Goal: Use online tool/utility: Use online tool/utility

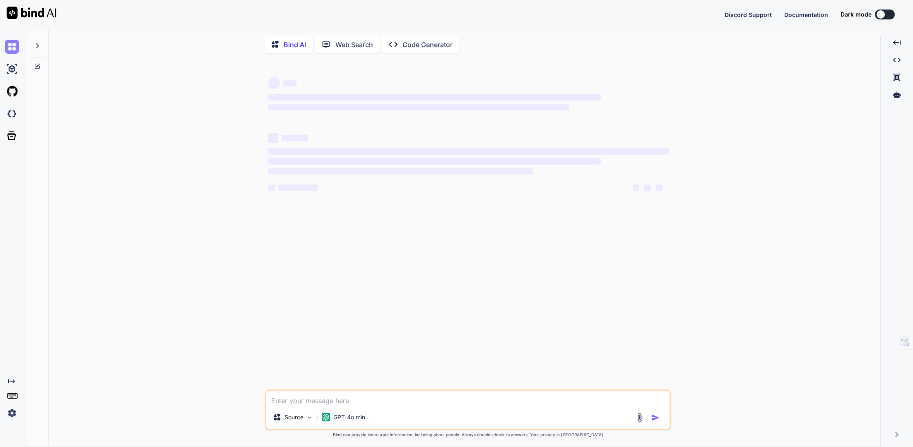
click at [12, 48] on img at bounding box center [12, 47] width 14 height 14
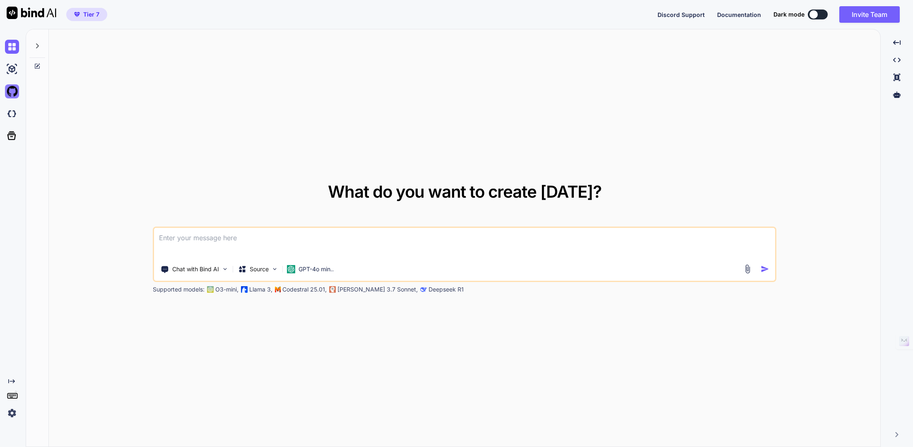
type textarea "x"
click at [12, 90] on img at bounding box center [12, 91] width 14 height 14
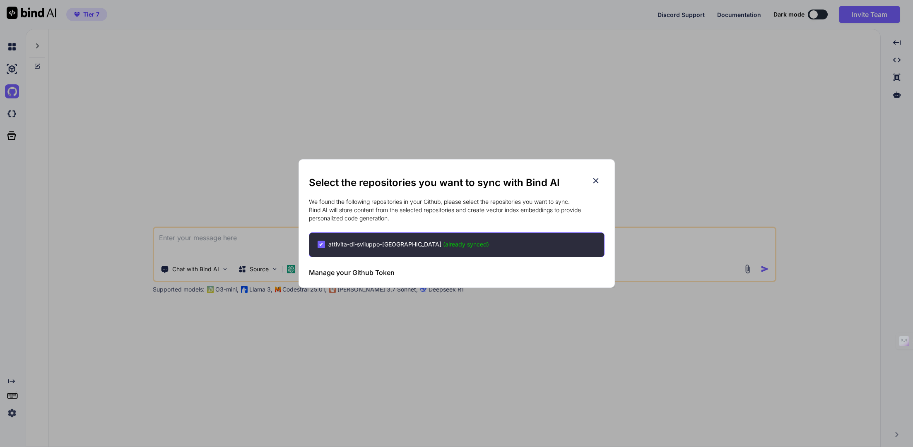
click at [600, 180] on h2 "Select the repositories you want to sync with Bind AI" at bounding box center [456, 182] width 295 height 13
click at [595, 178] on icon at bounding box center [595, 180] width 9 height 9
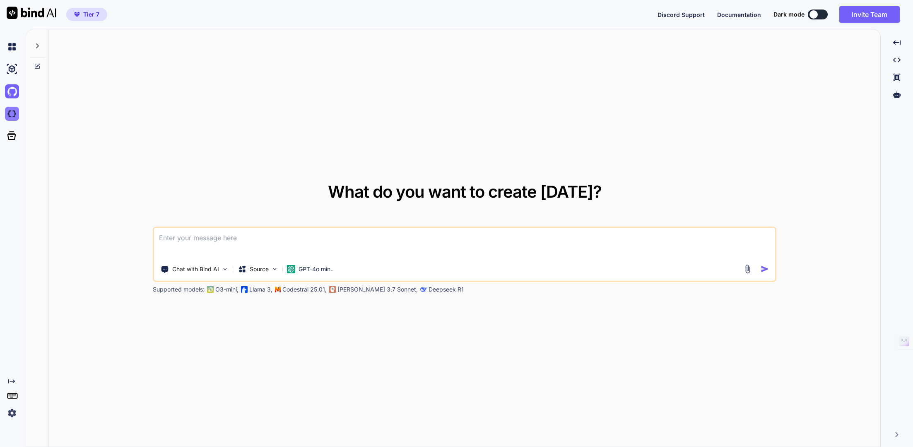
click at [10, 115] on img at bounding box center [12, 114] width 14 height 14
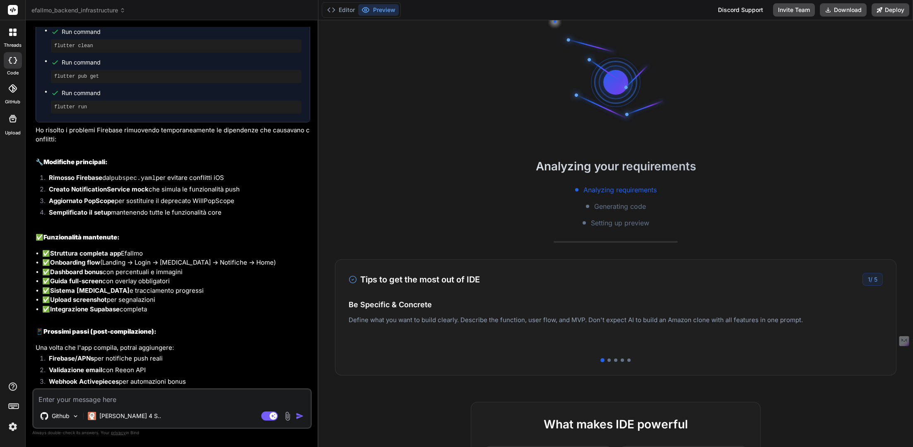
scroll to position [65, 0]
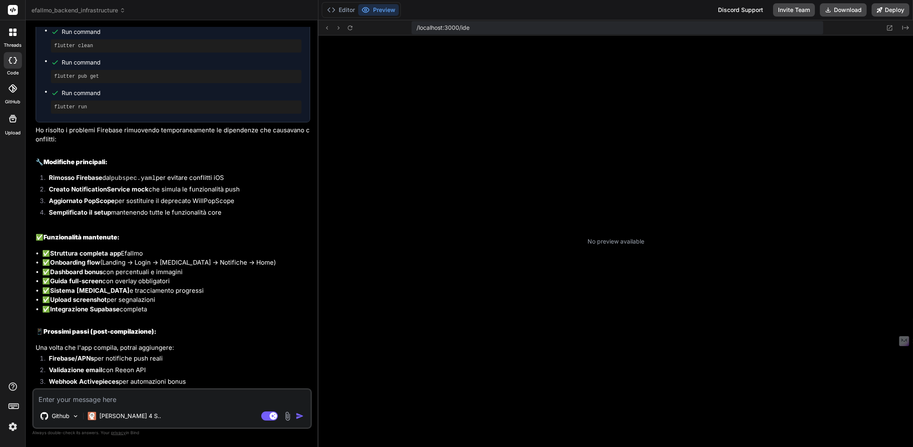
type textarea "x"
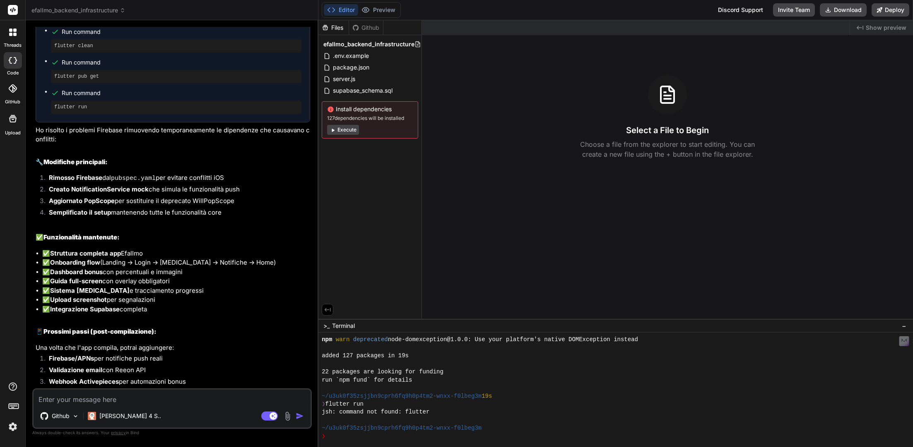
click at [12, 33] on icon at bounding box center [10, 34] width 3 height 3
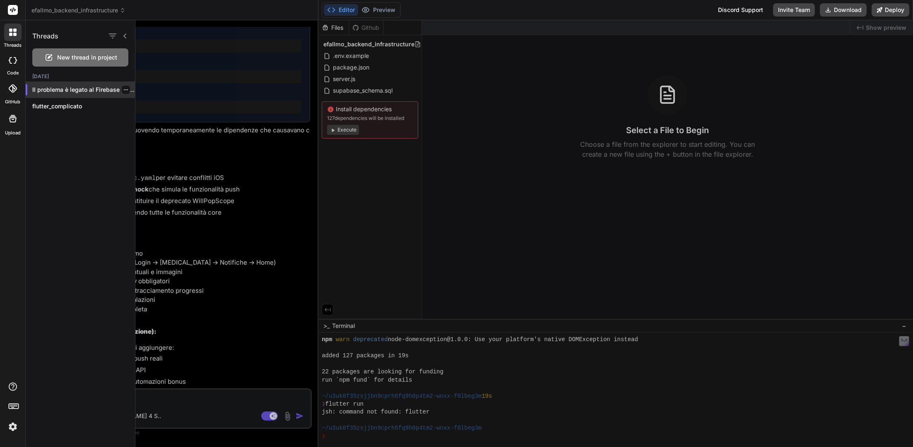
click at [122, 89] on div at bounding box center [126, 90] width 8 height 8
click at [124, 89] on icon "button" at bounding box center [126, 89] width 4 height 1
click at [147, 107] on span "Rename and Save" at bounding box center [160, 106] width 49 height 8
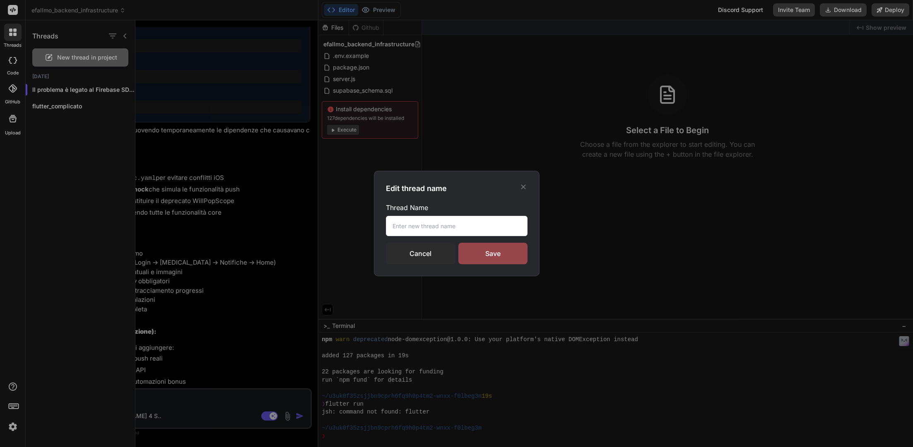
click at [428, 226] on input "text" at bounding box center [457, 226] width 142 height 20
click at [420, 226] on input "text" at bounding box center [457, 226] width 142 height 20
type input "App"
type textarea "x"
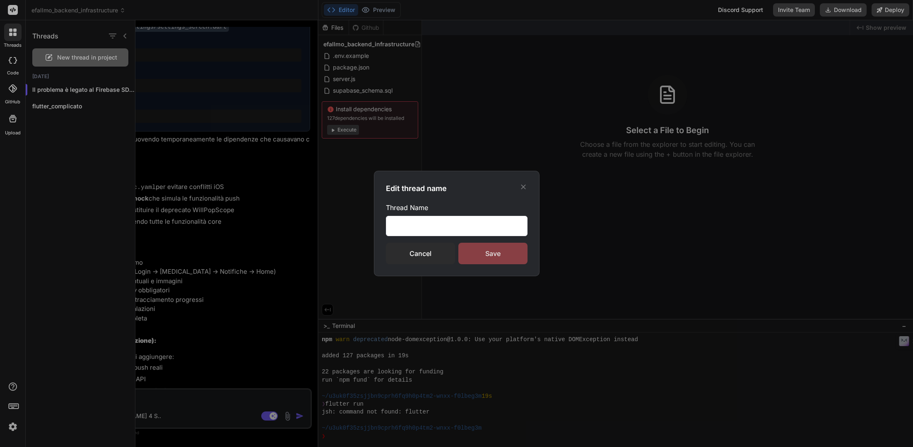
type input "App base 1.0"
click at [489, 250] on div "Save" at bounding box center [492, 254] width 69 height 22
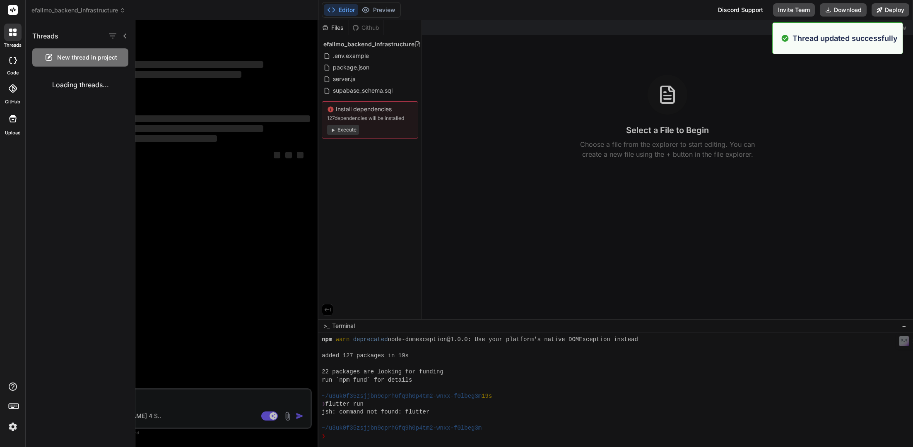
scroll to position [0, 0]
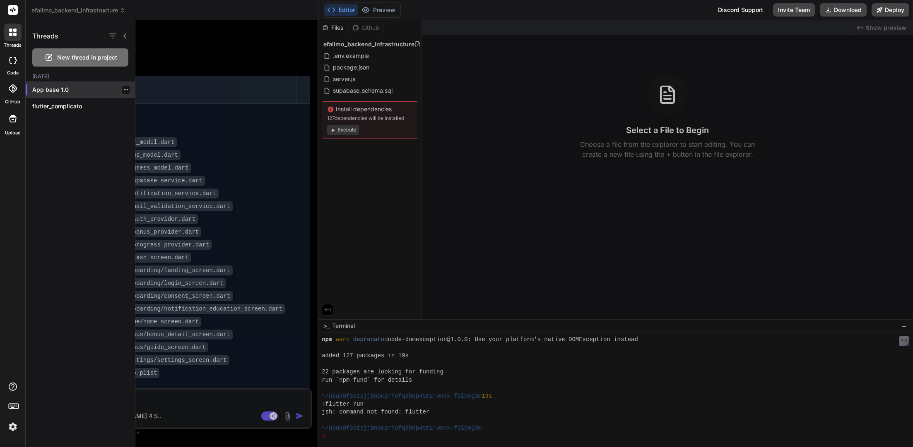
click at [125, 86] on div at bounding box center [126, 90] width 8 height 8
click at [125, 90] on icon "button" at bounding box center [125, 89] width 5 height 5
click at [14, 32] on icon at bounding box center [12, 32] width 7 height 7
click at [113, 34] on icon "button" at bounding box center [113, 36] width 10 height 10
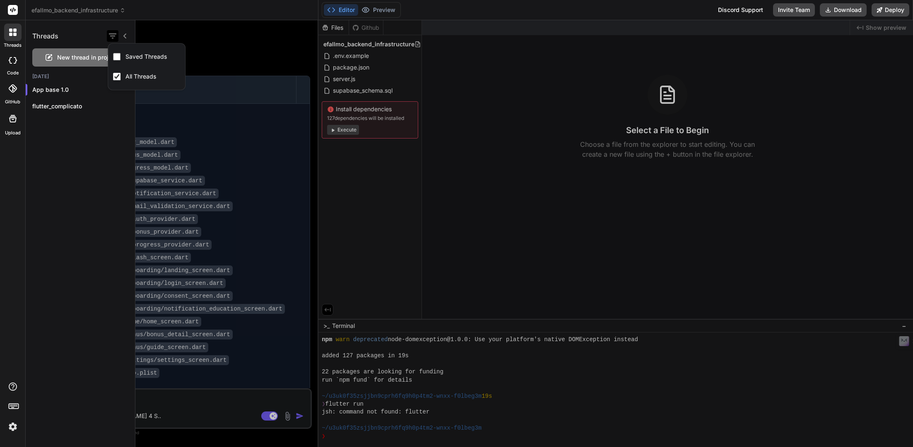
click at [113, 34] on icon "button" at bounding box center [113, 36] width 10 height 10
click at [126, 36] on icon at bounding box center [125, 36] width 7 height 7
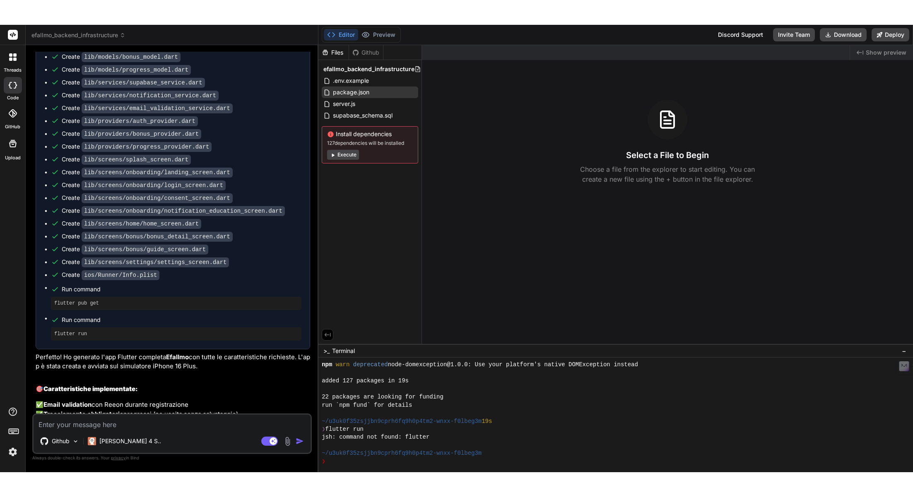
scroll to position [160, 0]
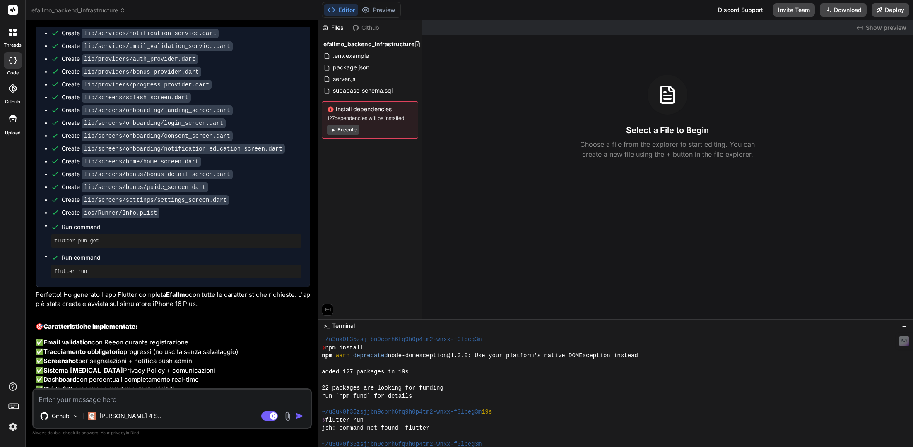
type textarea "x"
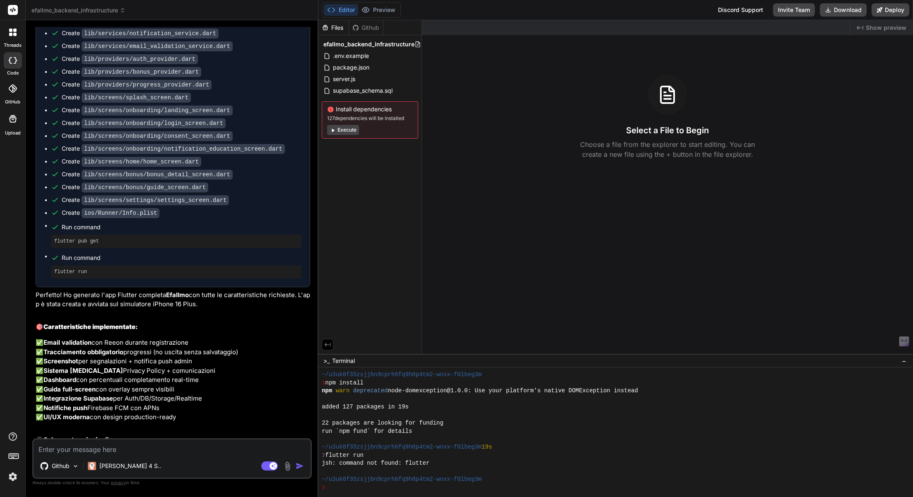
scroll to position [48, 0]
click at [165, 446] on textarea at bounding box center [172, 447] width 277 height 15
type textarea "m"
type textarea "x"
type textarea "mi"
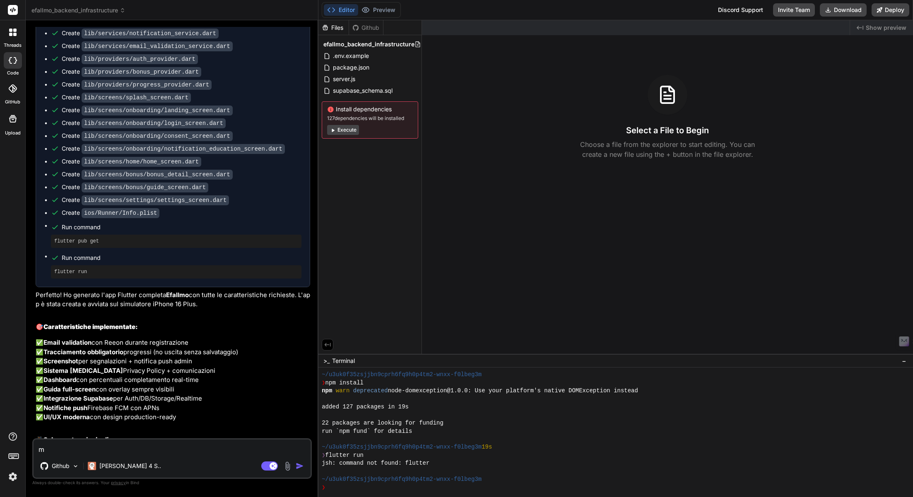
type textarea "x"
type textarea "mig"
type textarea "x"
type textarea "migl"
type textarea "x"
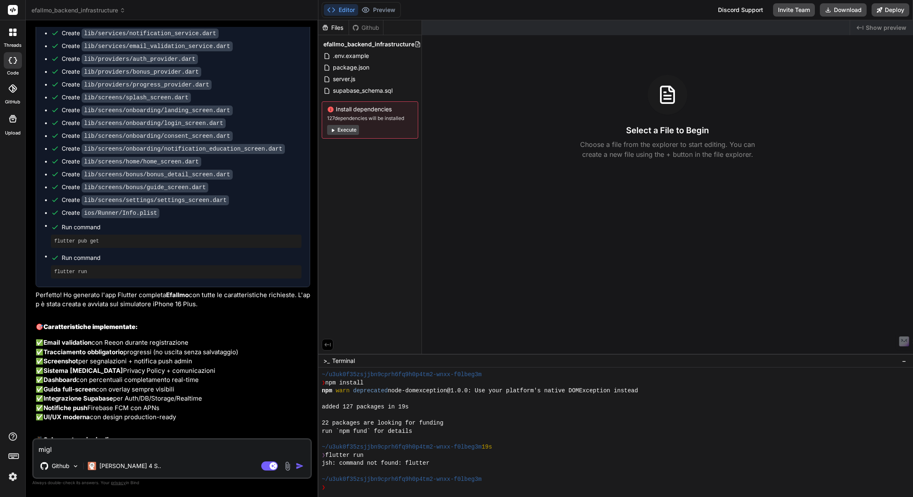
type textarea "migli"
type textarea "x"
type textarea "miglio"
type textarea "x"
type textarea "miglior"
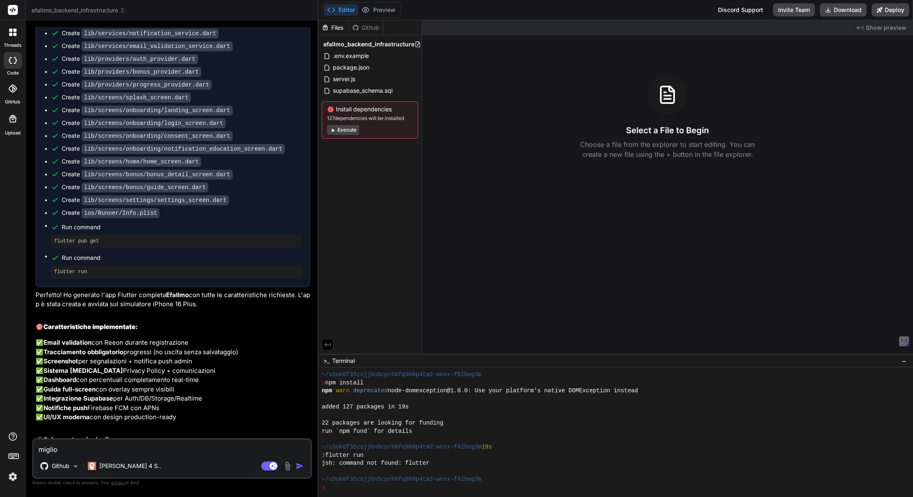
type textarea "x"
type textarea "migliora"
type textarea "x"
type textarea "migliora"
type textarea "x"
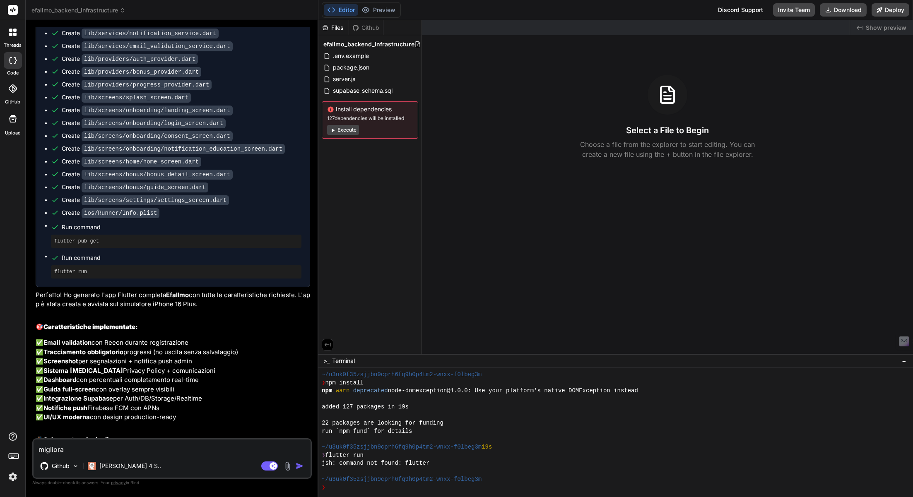
type textarea "migliora l"
type textarea "x"
type textarea "migliora la"
type textarea "x"
type textarea "migliora la"
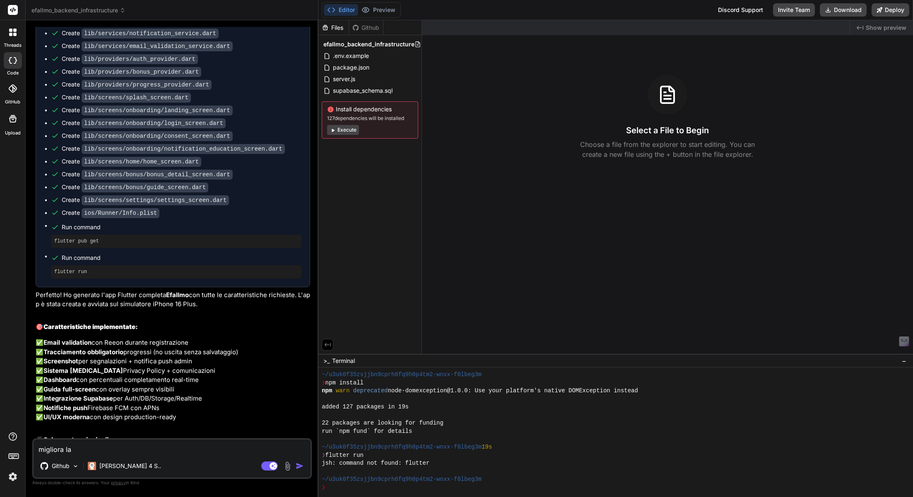
type textarea "x"
type textarea "migliora la l"
type textarea "x"
type textarea "migliora la la"
type textarea "x"
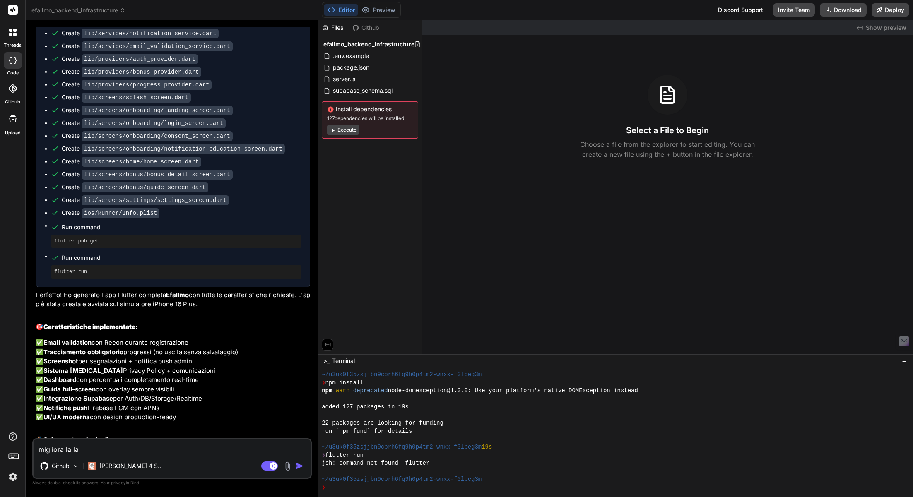
type textarea "migliora la lan"
type textarea "x"
type textarea "migliora la land"
type textarea "x"
type textarea "migliora la [PERSON_NAME]"
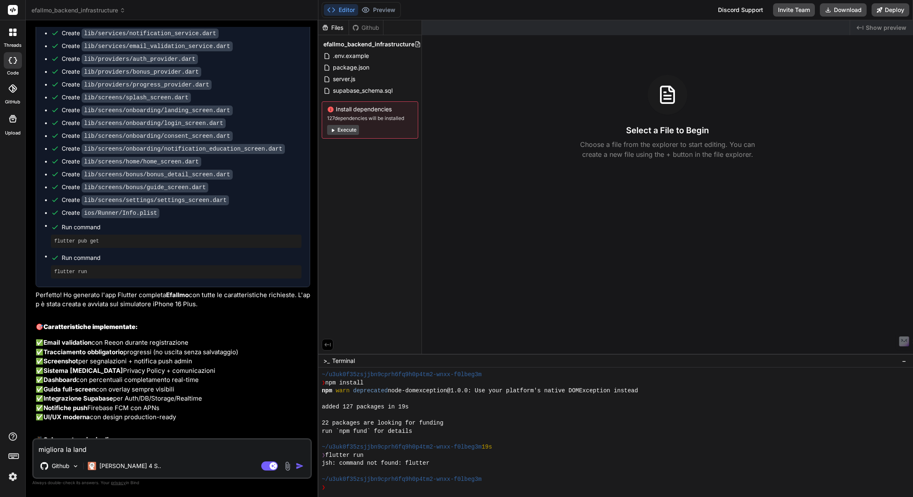
type textarea "x"
type textarea "migliora la [PERSON_NAME]"
type textarea "x"
type textarea "migliora la landing"
type textarea "x"
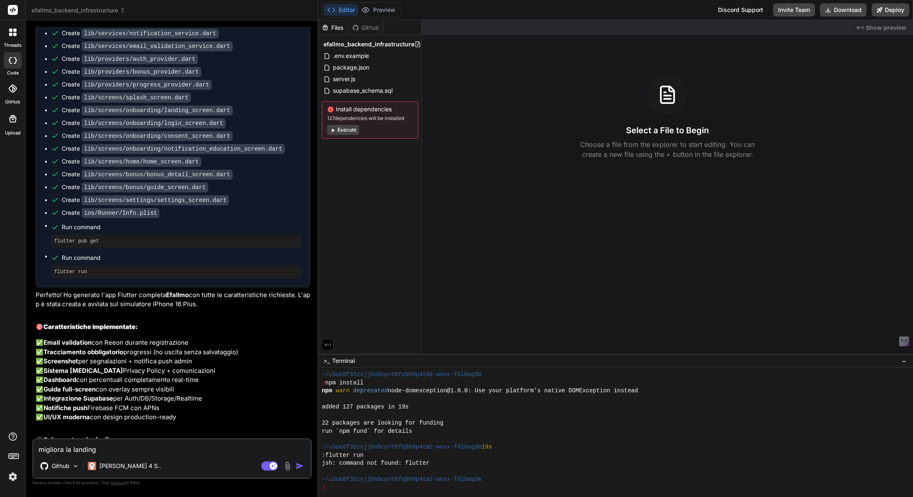
type textarea "migliora la landing"
type textarea "x"
type textarea "migliora la landing p"
type textarea "x"
type textarea "migliora la landing pa"
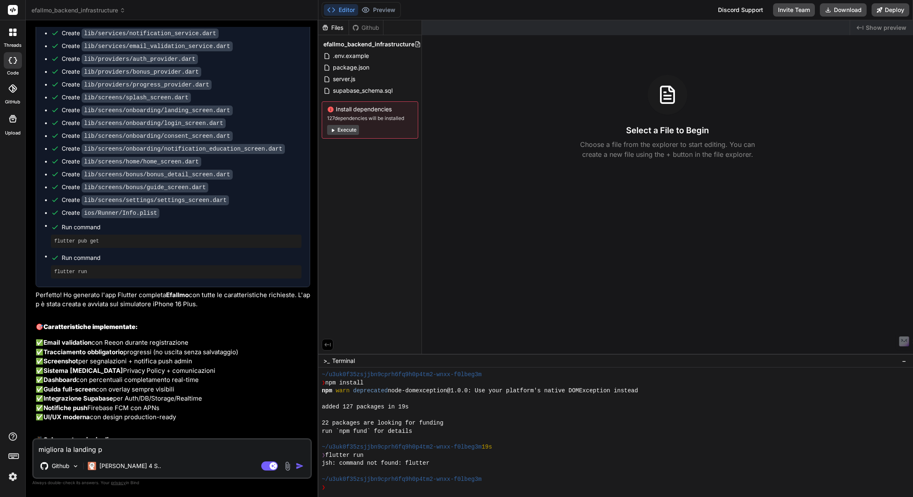
type textarea "x"
type textarea "migliora la landing pag"
type textarea "x"
type textarea "migliora la landing page"
type textarea "x"
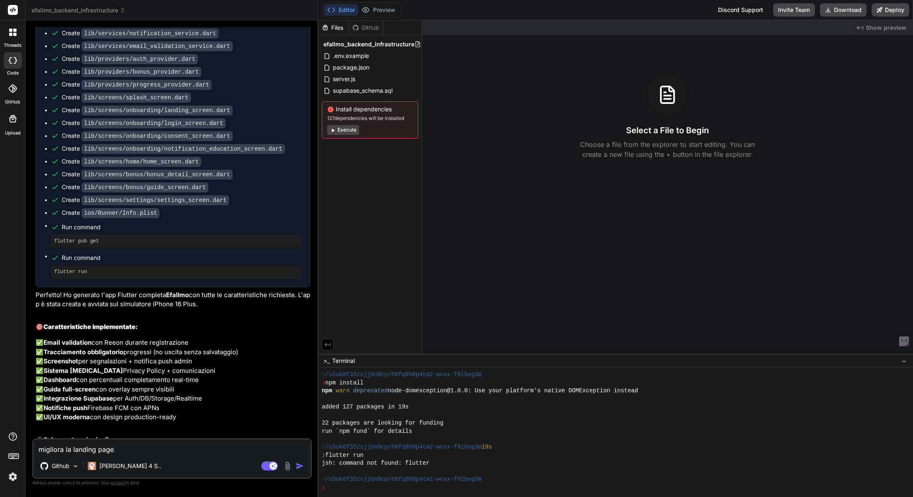
type textarea "migliora la landing page"
type textarea "x"
type textarea "migliora la landing page s"
type textarea "x"
type textarea "migliora la landing page se"
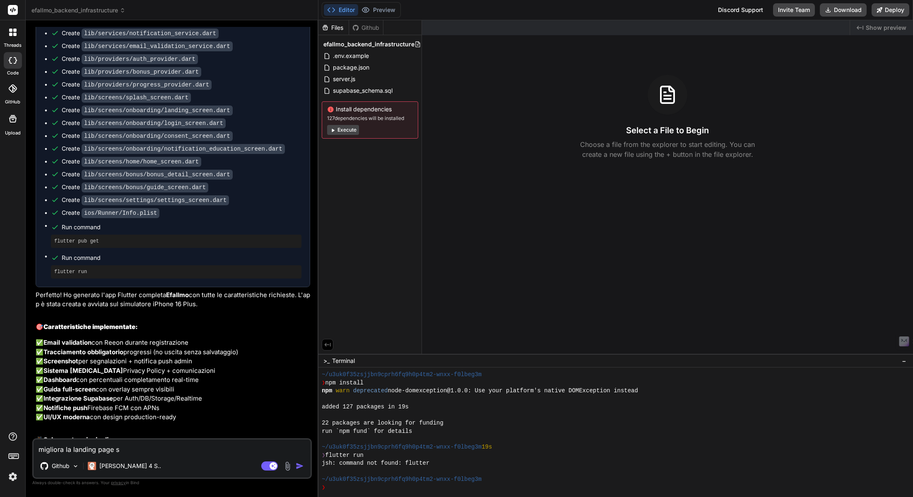
type textarea "x"
type textarea "migliora la landing page seg"
type textarea "x"
type textarea "migliora la landing page segu"
type textarea "x"
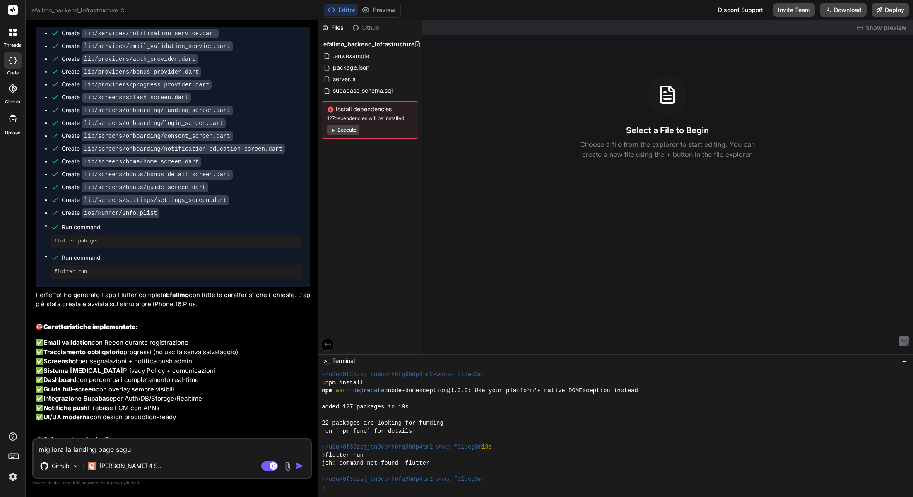
type textarea "migliora la landing page segue"
type textarea "x"
type textarea "migliora la landing page seguen"
type textarea "x"
type textarea "migliora la landing page seguend"
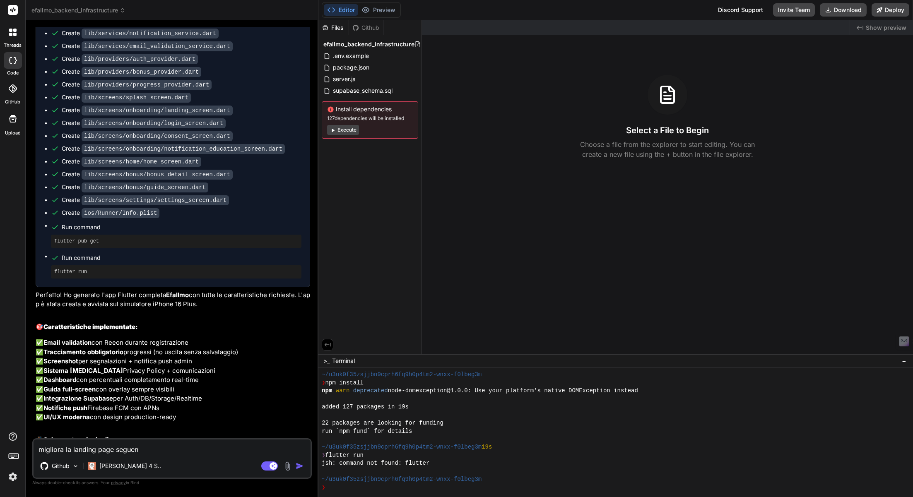
type textarea "x"
type textarea "migliora la landing page seguendo"
type textarea "x"
type textarea "migliora la landing page seguendo"
type textarea "x"
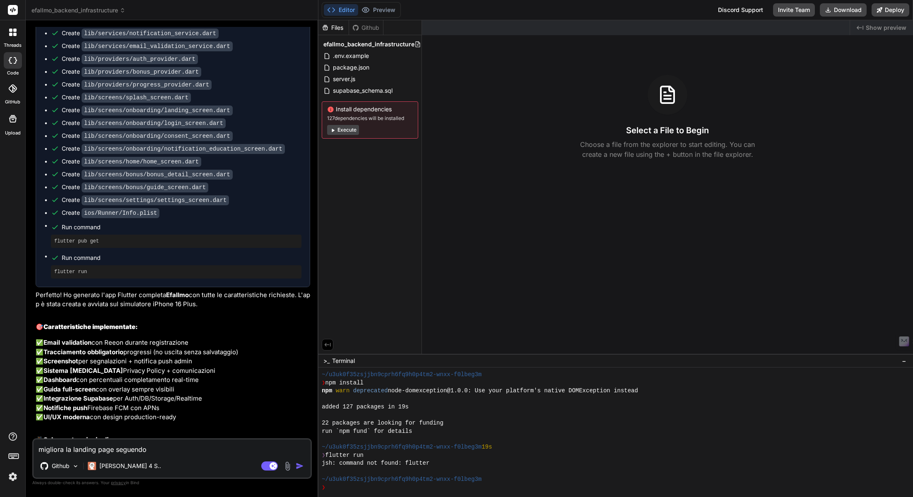
type textarea "migliora la landing page seguendo q"
type textarea "x"
type textarea "migliora la landing page seguendo qu"
type textarea "x"
type textarea "migliora la landing page seguendo que"
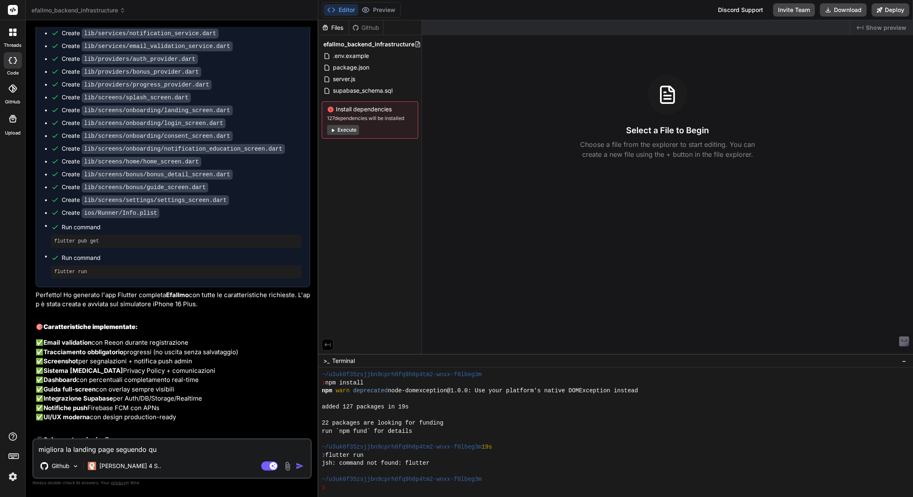
type textarea "x"
type textarea "migliora la landing page seguendo ques"
type textarea "x"
type textarea "migliora la landing page seguendo queso"
type textarea "x"
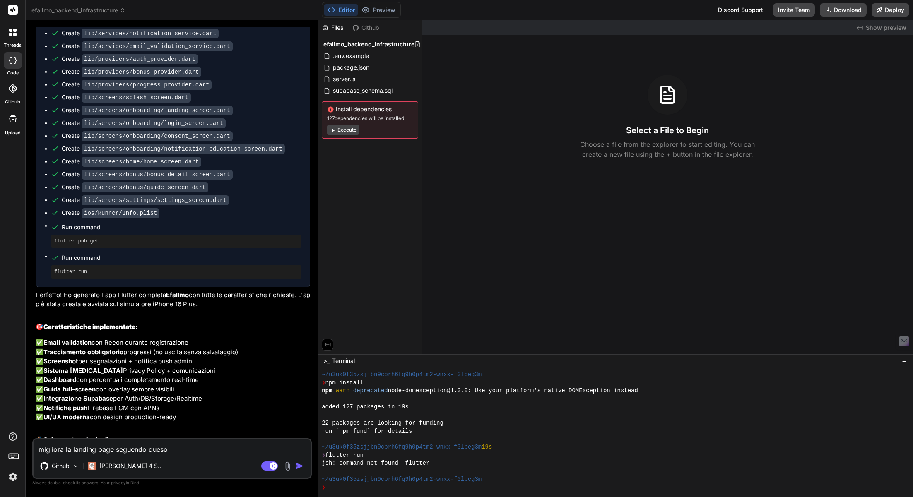
type textarea "migliora la landing page seguendo ques"
type textarea "x"
type textarea "migliora la landing page seguendo quest"
type textarea "x"
type textarea "migliora la landing page seguendo questo"
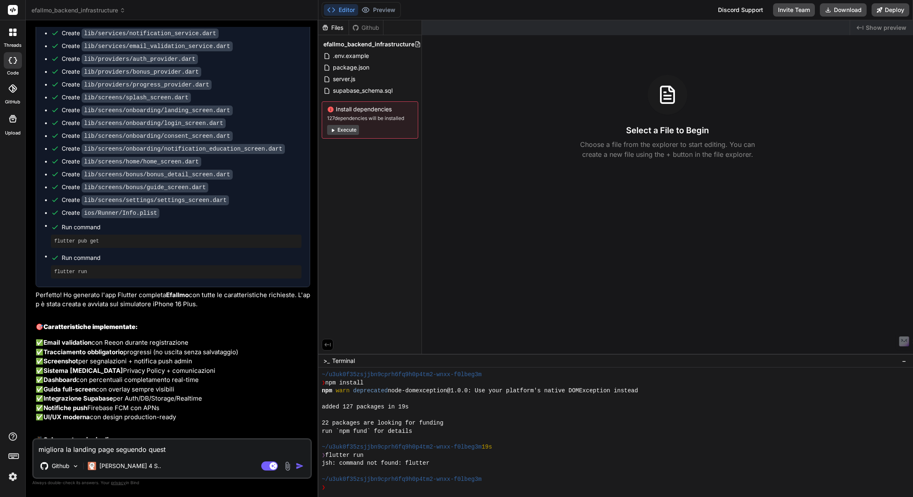
type textarea "x"
type textarea "migliora la landing page seguendo questo"
type textarea "x"
type textarea "migliora la landing page seguendo questo p"
type textarea "x"
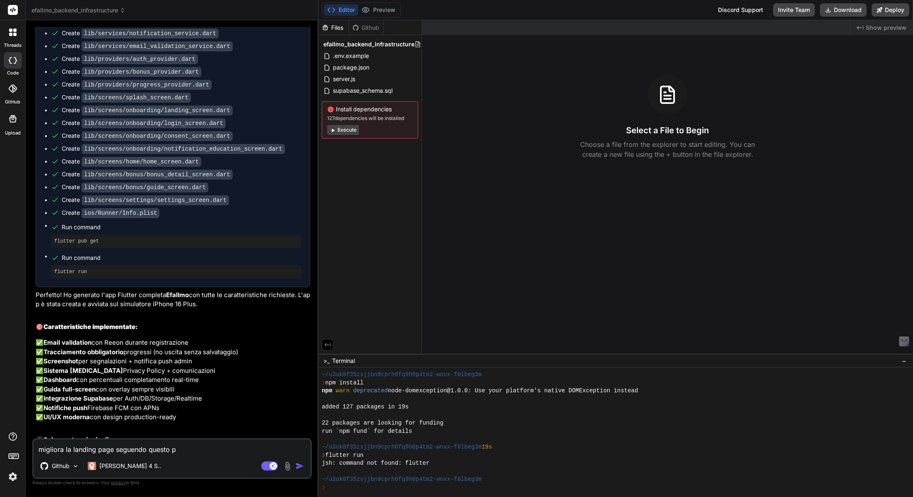
type textarea "migliora la landing page seguendo questo pr"
type textarea "x"
type textarea "migliora la landing page seguendo questo pro"
type textarea "x"
type textarea "migliora la landing page seguendo questo prom"
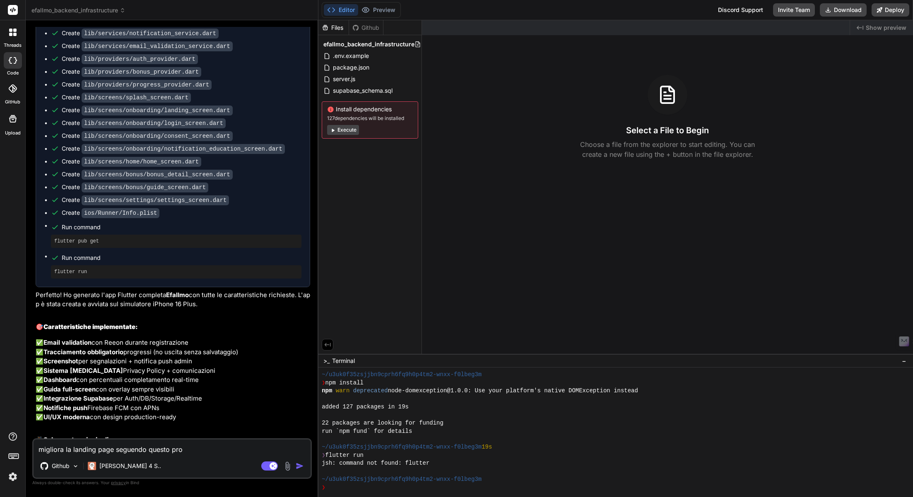
type textarea "x"
type textarea "migliora la landing page seguendo questo promp"
type textarea "x"
type textarea "migliora la landing page seguendo questo prompt"
type textarea "x"
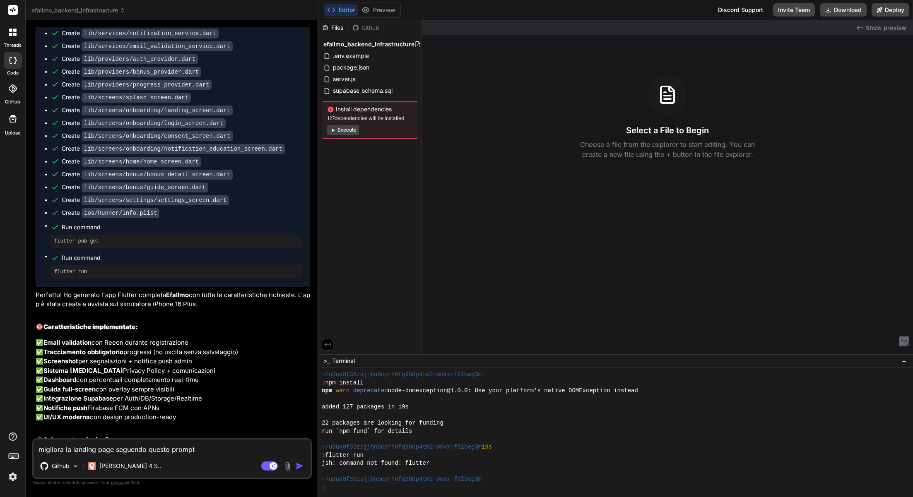
type textarea "migliora la landing page seguendo questo prompt:"
type textarea "x"
type textarea "migliora la landing page seguendo questo prompt:"
type textarea "x"
paste textarea "Lore ips dolorsi amet consect a elitseddoe tem i'utl etdolo mAG/Aliquae "Admini…"
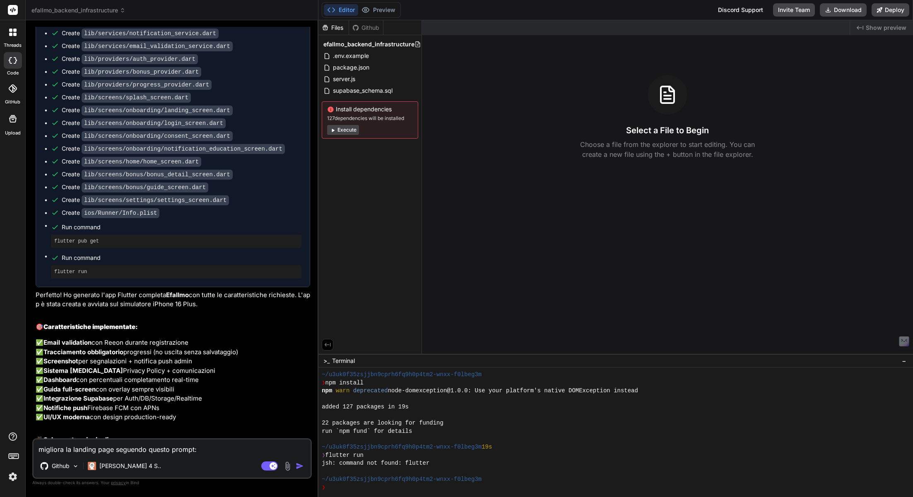
type textarea "loremips do sitamet cons adipisci elitse doeius: Temp inc utlabor etdo magnaal …"
type textarea "x"
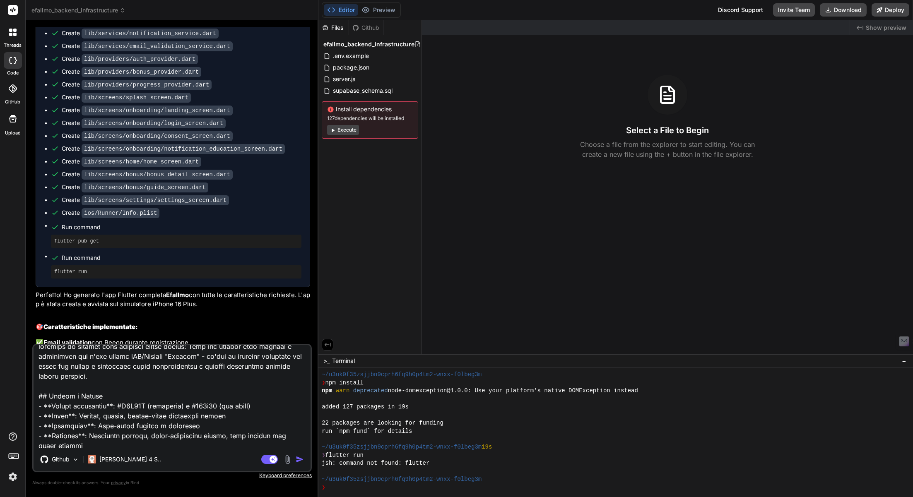
scroll to position [13, 0]
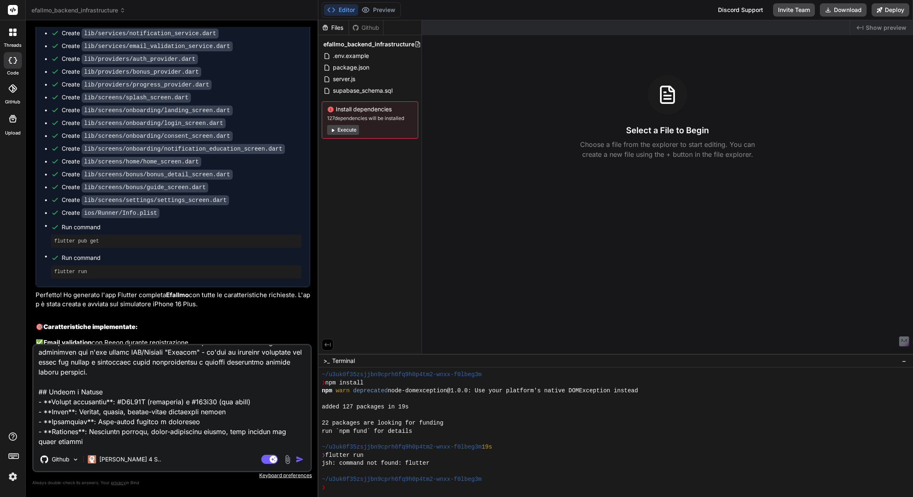
drag, startPoint x: 119, startPoint y: 352, endPoint x: 141, endPoint y: 350, distance: 21.6
click at [141, 350] on textarea at bounding box center [172, 396] width 277 height 103
click at [159, 353] on textarea at bounding box center [172, 396] width 277 height 103
type textarea "loremips do sitamet cons adipisci elitse doeius: Temp inc utlabor etdo magnaal …"
type textarea "x"
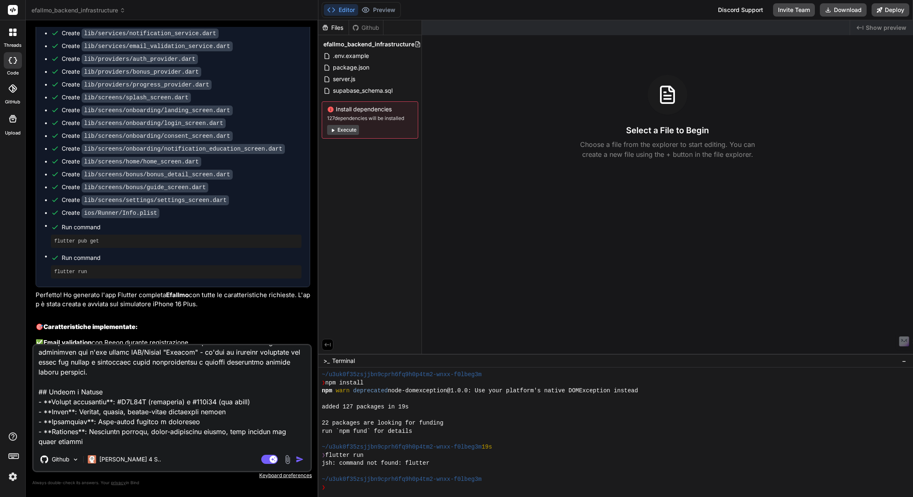
type textarea "loremips do sitamet cons adipisci elitse doeius: Temp inc utlabor etdo magnaal …"
type textarea "x"
type textarea "loremips do sitamet cons adipisci elitse doeius: Temp inc utlabor etdo magnaal …"
type textarea "x"
type textarea "loremips do sitamet cons adipisci elitse doeius: Temp inc utlabor etdo magnaal …"
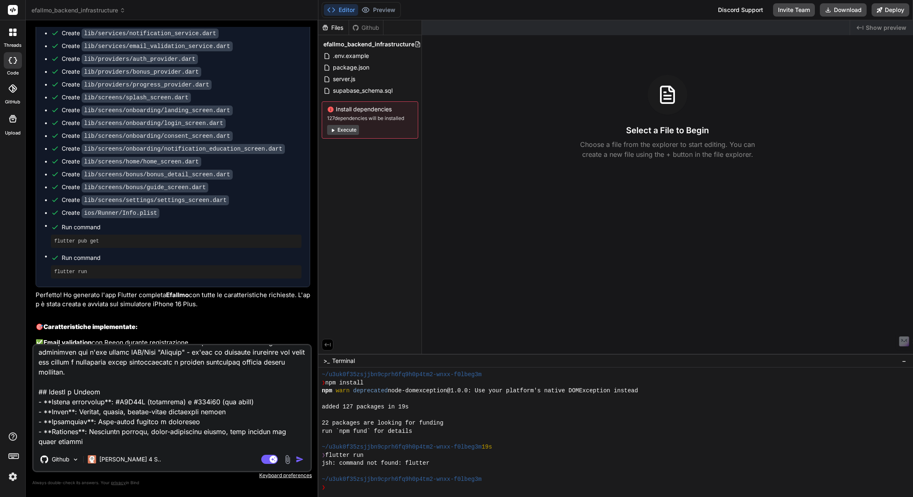
type textarea "x"
type textarea "loremips do sitamet cons adipisci elitse doeius: Temp inc utlabor etdo magnaal …"
type textarea "x"
type textarea "loremips do sitamet cons adipisci elitse doeius: Temp inc utlabor etdo magnaal …"
type textarea "x"
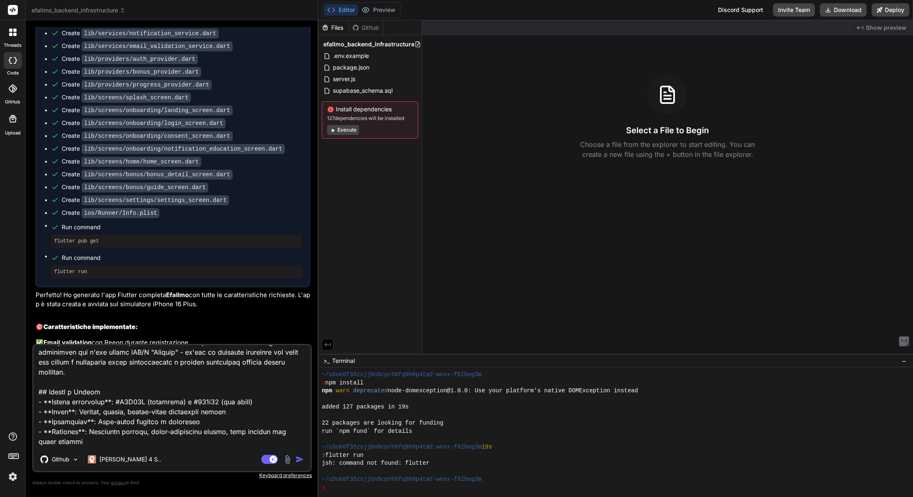
type textarea "loremips do sitamet cons adipisci elitse doeius: Temp inc utlabor etdo magnaal …"
type textarea "x"
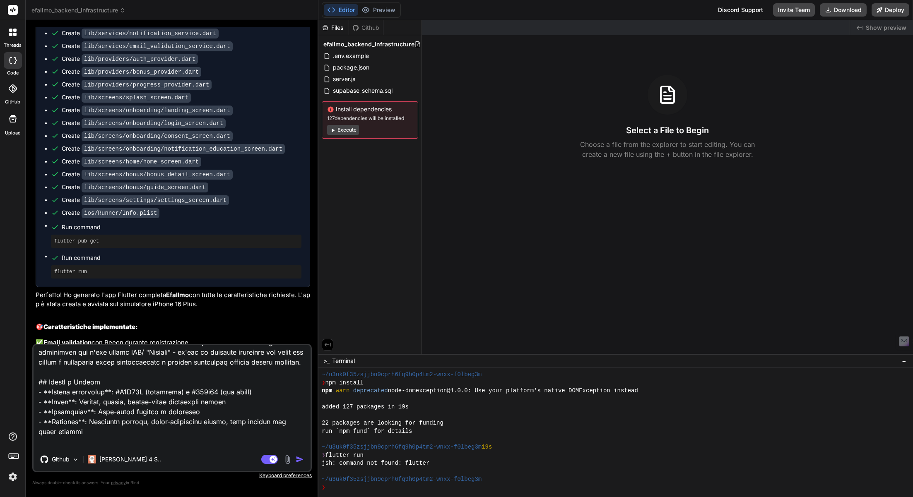
type textarea "loremips do sitamet cons adipisci elitse doeius: Temp inc utlabor etdo magnaal …"
type textarea "x"
type textarea "loremips do sitamet cons adipisci elitse doeius: Temp inc utlabor etdo magnaal …"
type textarea "x"
type textarea "loremips do sitamet cons adipisci elitse doeius: Temp inc utlabor etdo magnaal …"
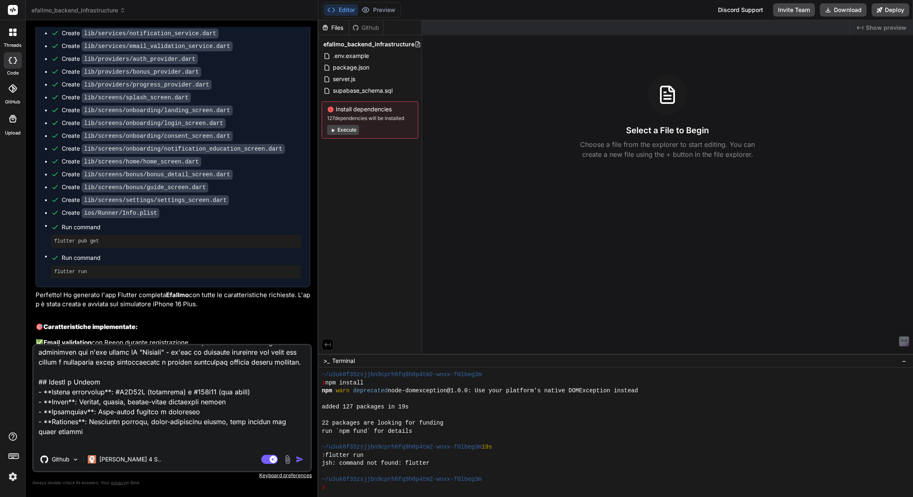
type textarea "x"
type textarea "loremips do sitamet cons adipisci elitse doeius: Temp inc utlabor etdo magnaal …"
type textarea "x"
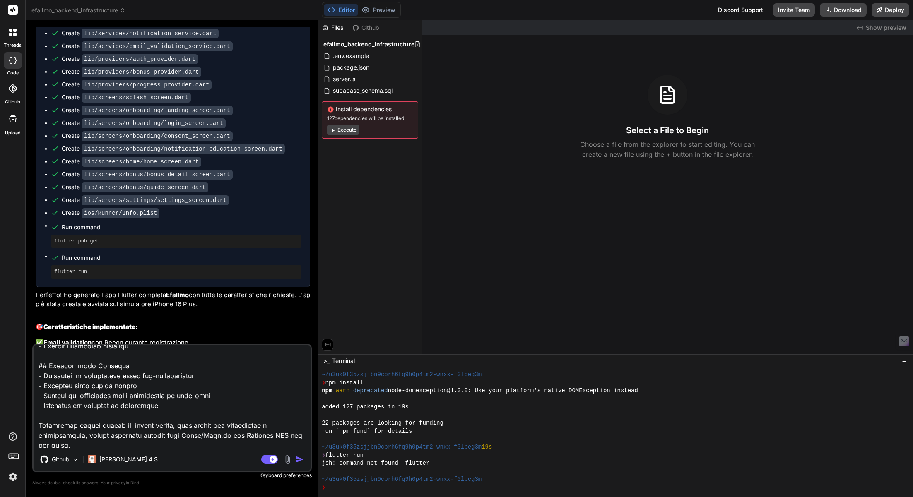
scroll to position [1004, 0]
drag, startPoint x: 137, startPoint y: 435, endPoint x: 29, endPoint y: 403, distance: 112.6
click at [29, 403] on div "Bind AI Web Search Created with Pixso. Code Generator You si Bind AI Efallmo iO…" at bounding box center [172, 258] width 293 height 476
type textarea "loremips do sitamet cons adipisci elitse doeius: Temp inc utlabor etdo magnaal …"
type textarea "x"
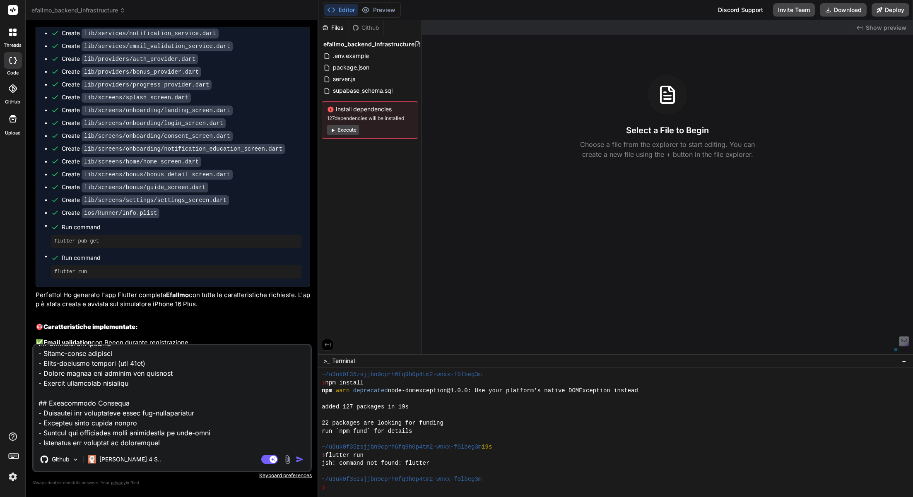
scroll to position [974, 0]
click at [197, 394] on textarea at bounding box center [172, 396] width 277 height 103
drag, startPoint x: 147, startPoint y: 401, endPoint x: 36, endPoint y: 400, distance: 111.3
click at [36, 400] on textarea at bounding box center [172, 396] width 277 height 103
click at [185, 423] on textarea at bounding box center [172, 396] width 277 height 103
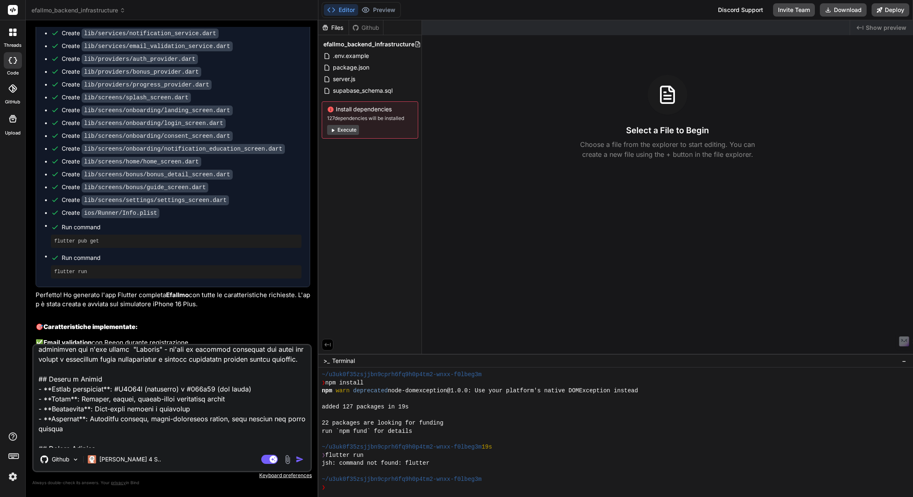
scroll to position [0, 0]
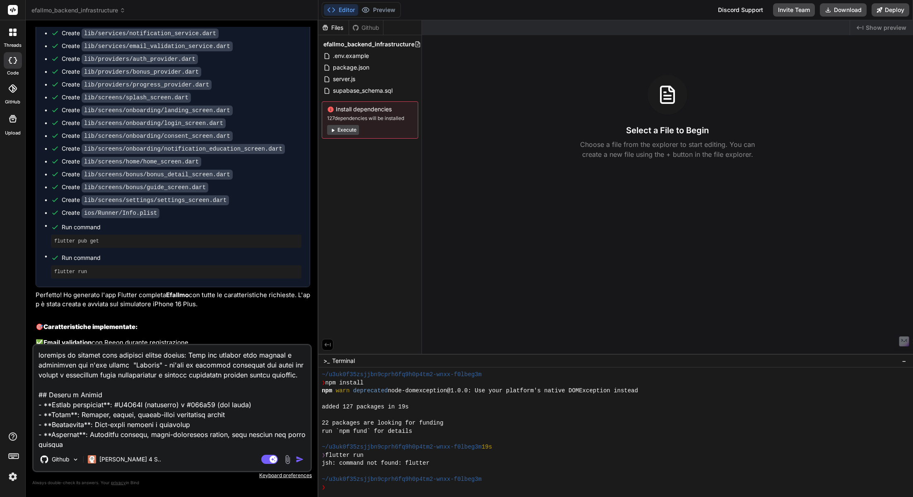
type textarea "loremips do sitamet cons adipisci elitse doeius: Temp inc utlabor etdo magnaal …"
click at [303, 447] on img "button" at bounding box center [299, 459] width 8 height 8
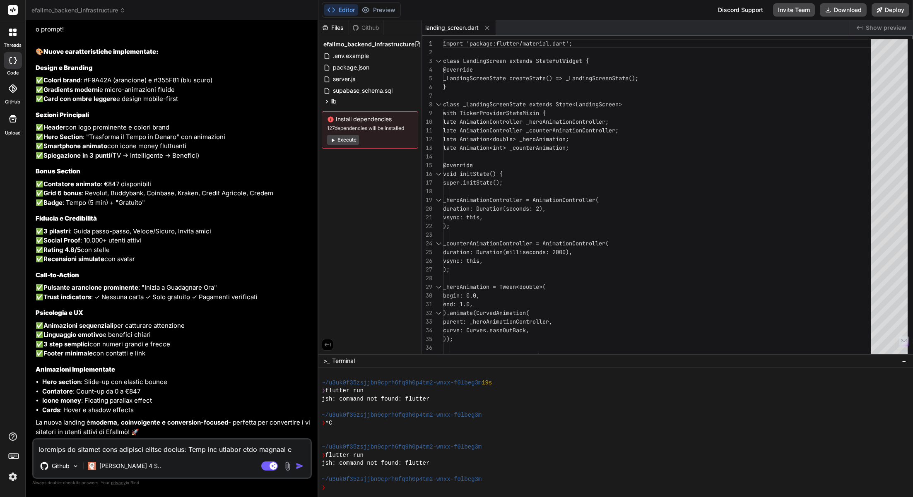
scroll to position [6331, 0]
click at [843, 12] on button "Download" at bounding box center [842, 9] width 47 height 13
click at [271, 447] on rect at bounding box center [272, 465] width 7 height 7
type textarea "x"
click at [158, 446] on textarea at bounding box center [172, 447] width 277 height 15
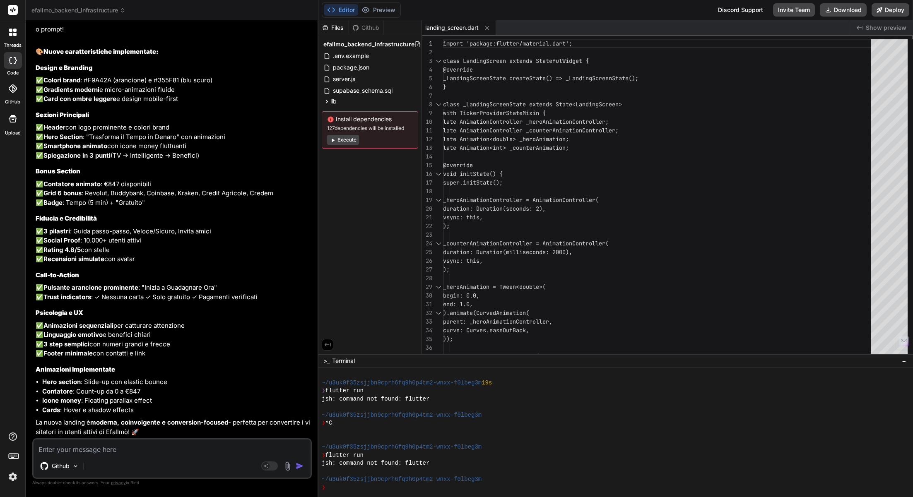
type textarea "m"
type textarea "x"
type textarea "mi"
type textarea "x"
type textarea "mi"
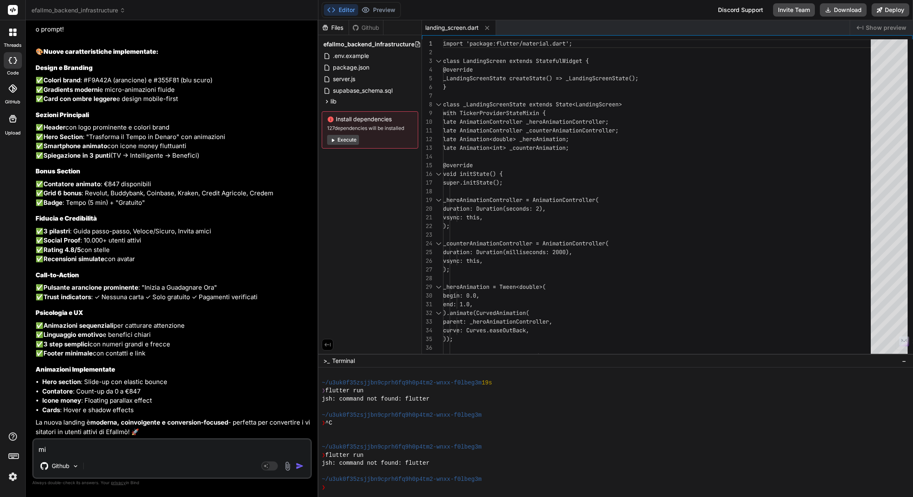
type textarea "x"
type textarea "mi m"
type textarea "x"
type textarea "mi mo"
type textarea "x"
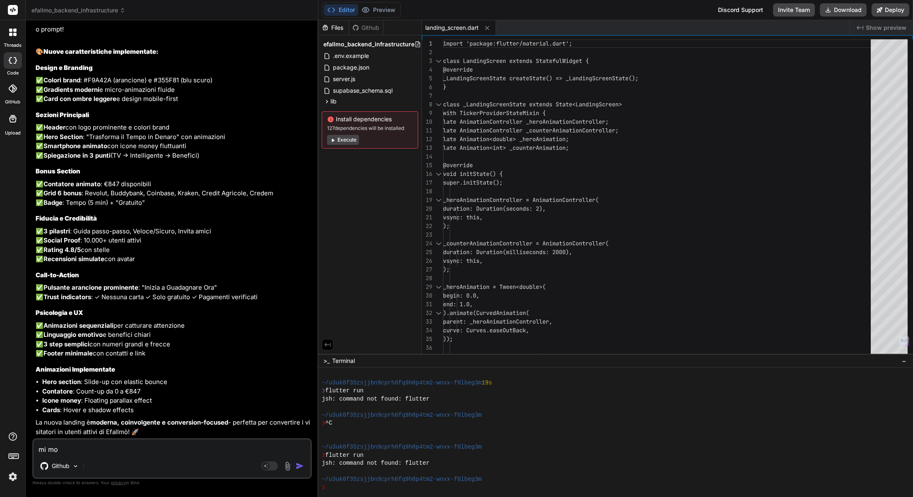
type textarea "mi mos"
type textarea "x"
type textarea "mi mo"
type textarea "x"
type textarea "mi m"
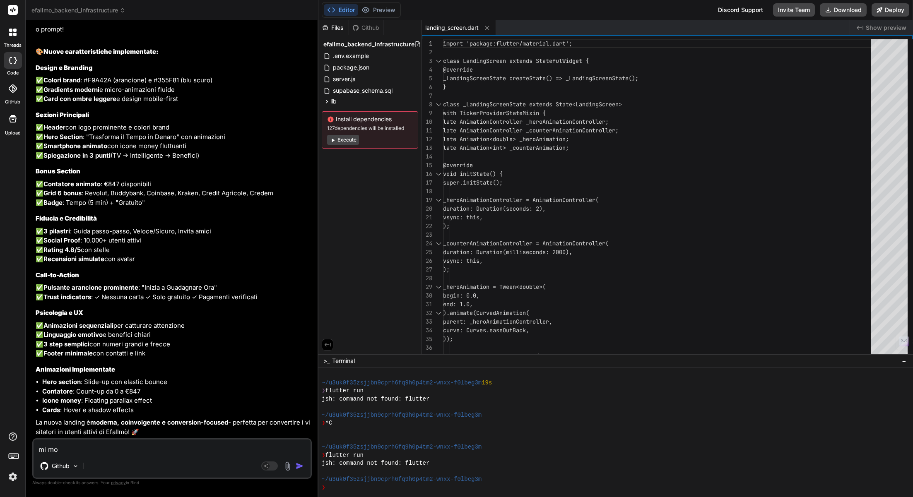
type textarea "x"
type textarea "mi"
type textarea "x"
type textarea "mi"
type textarea "x"
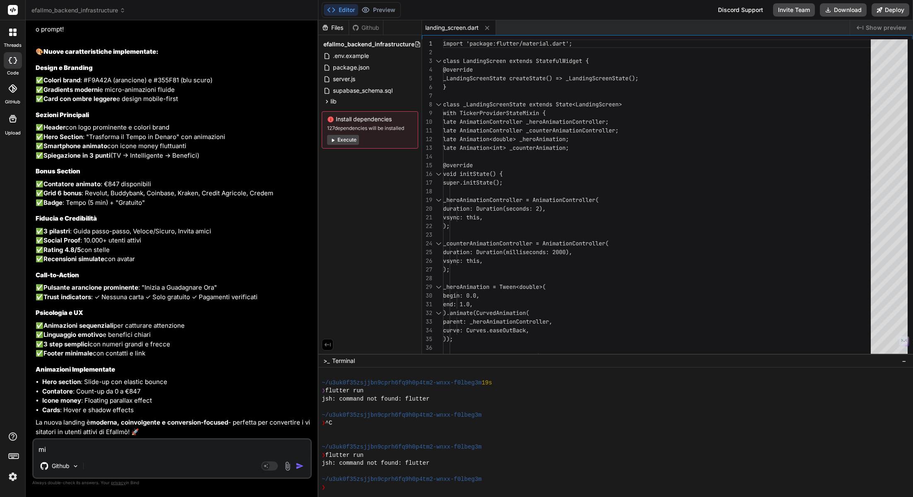
type textarea "m"
type textarea "x"
type textarea "m"
type textarea "x"
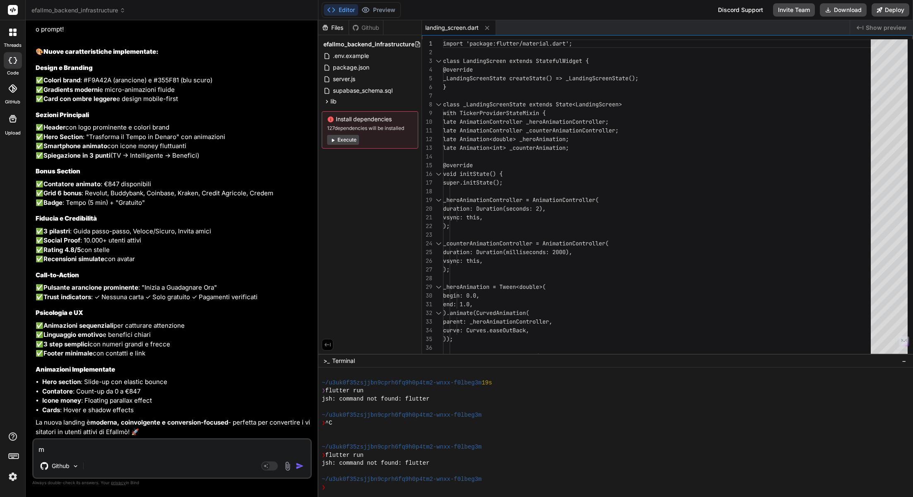
type textarea "mi"
type textarea "x"
type textarea "mi"
type textarea "x"
type textarea "mi m"
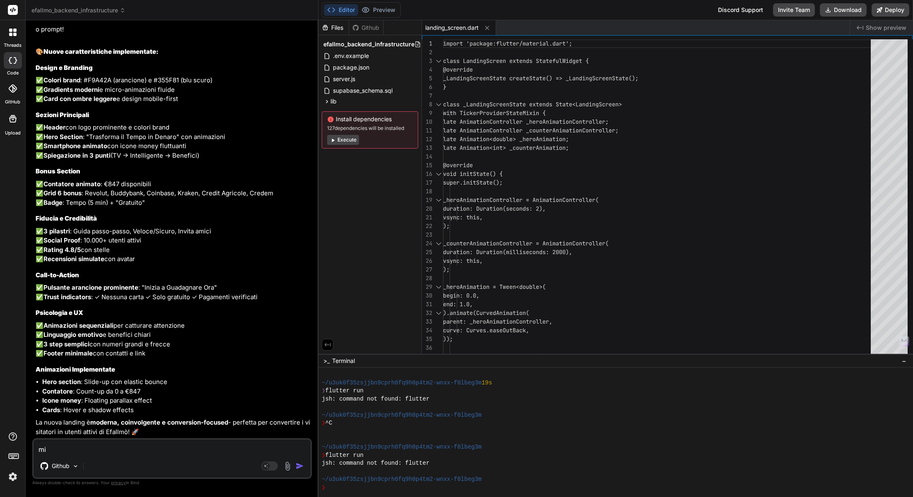
type textarea "x"
type textarea "mi mo"
type textarea "x"
type textarea "mi mos"
type textarea "x"
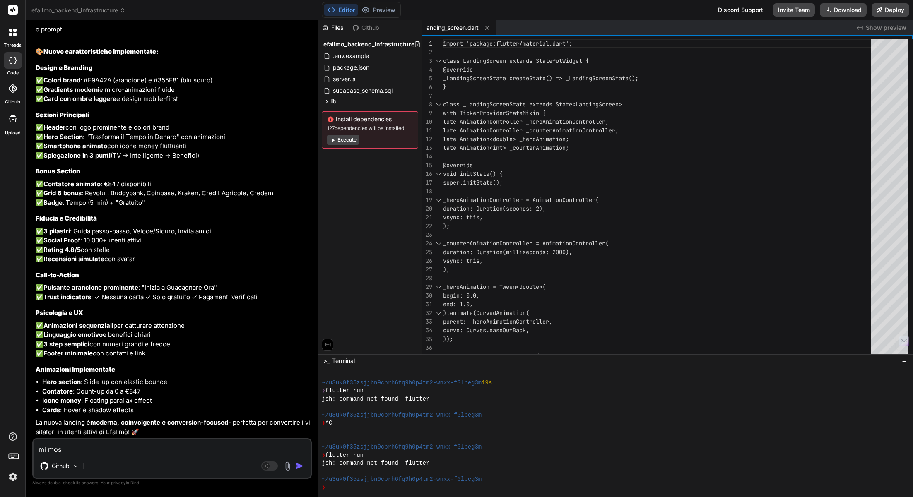
type textarea "mi most"
type textarea "x"
type textarea "mi mostr"
type textarea "x"
type textarea "mi mostra"
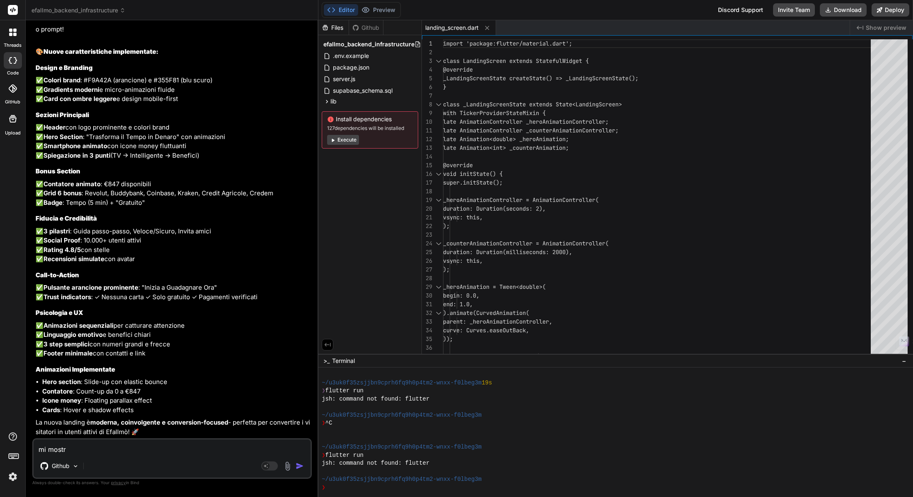
type textarea "x"
type textarea "mi mostra"
type textarea "x"
type textarea "mi mostra a"
type textarea "x"
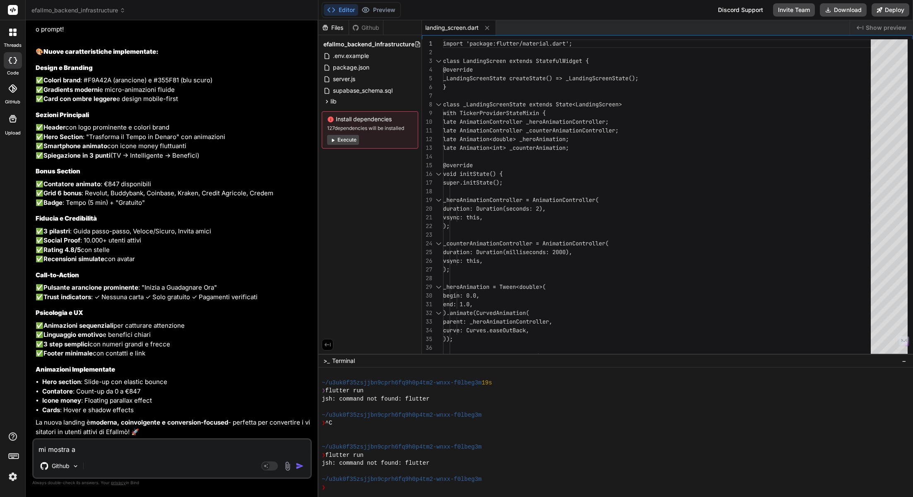
type textarea "mi mostra an"
type textarea "x"
type textarea "mi mostra a"
type textarea "x"
type textarea "mi mostra"
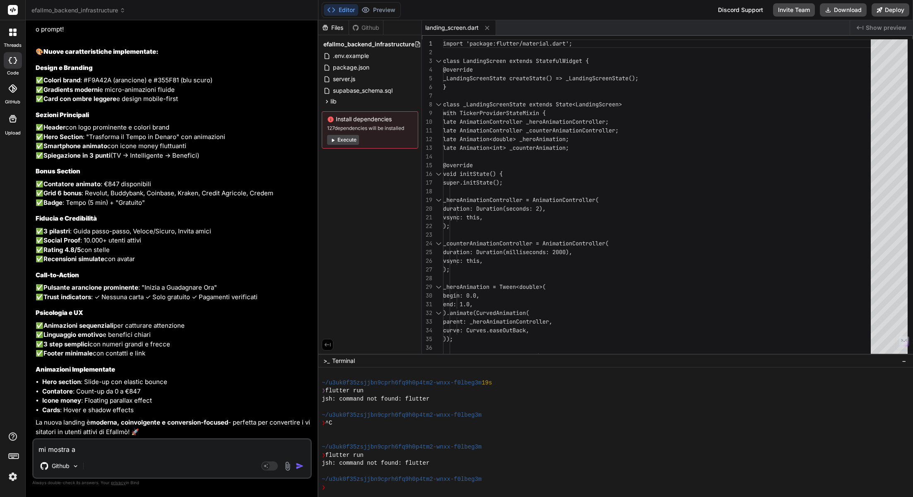
type textarea "x"
type textarea "mi mostra"
type textarea "x"
type textarea "mi mostra"
type textarea "x"
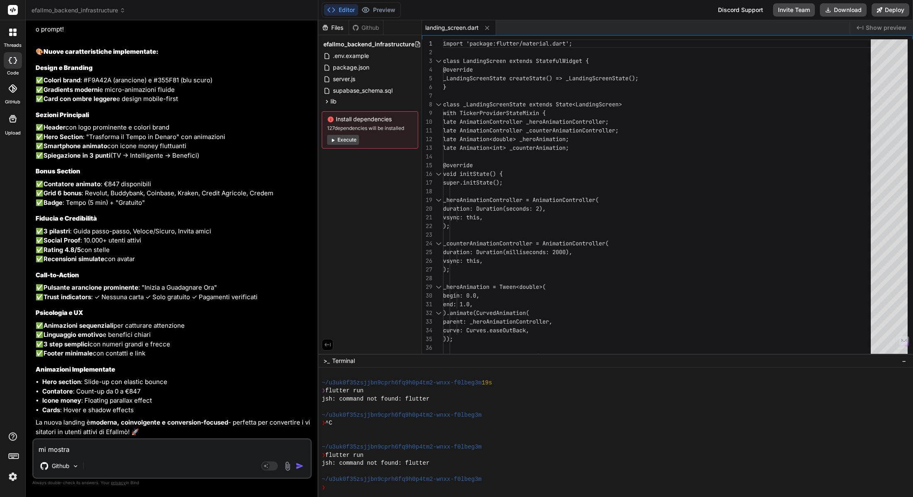
type textarea "mi mostra l"
type textarea "x"
type textarea "mi mostra la"
type textarea "x"
type textarea "mi mostra la"
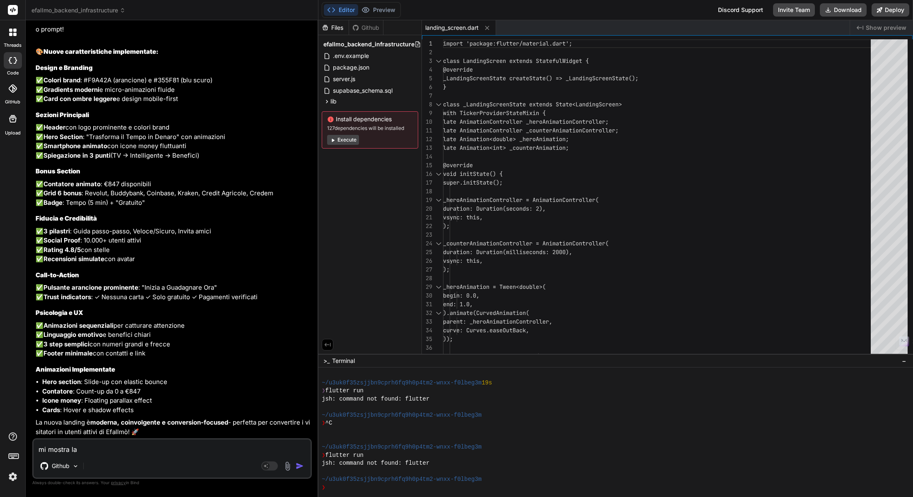
type textarea "x"
type textarea "mi mostra la p"
type textarea "x"
type textarea "mi mostra la pa"
drag, startPoint x: 103, startPoint y: 449, endPoint x: 72, endPoint y: 448, distance: 31.1
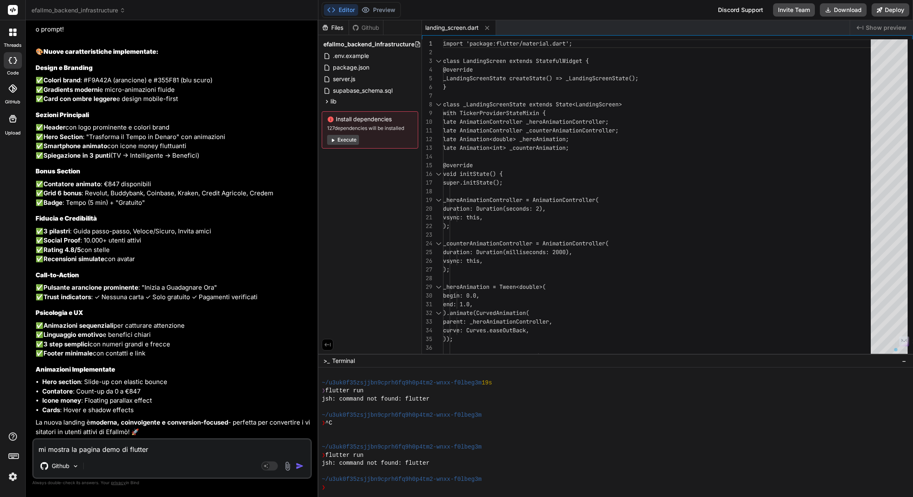
click at [72, 447] on textarea "mi mostra la pagina demo di flutter" at bounding box center [172, 447] width 277 height 15
click at [183, 447] on textarea "mi mostra l'app demo di flutter" at bounding box center [172, 447] width 277 height 15
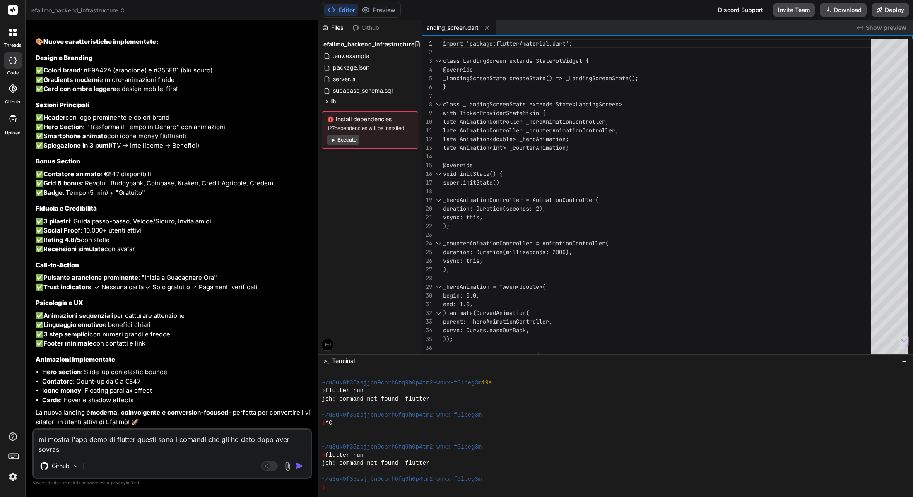
scroll to position [6341, 0]
paste textarea "flutter clean flutter create . --org com.efallmo --project-name efallmo flutter…"
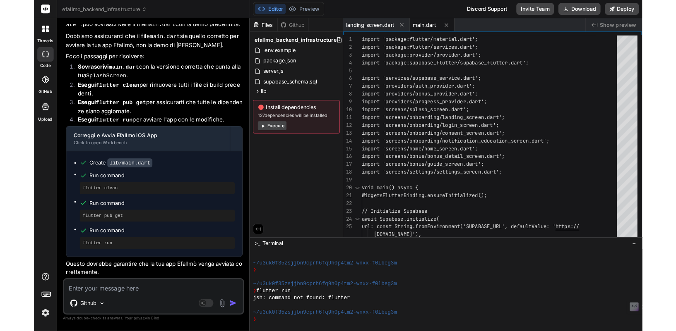
scroll to position [8850, 0]
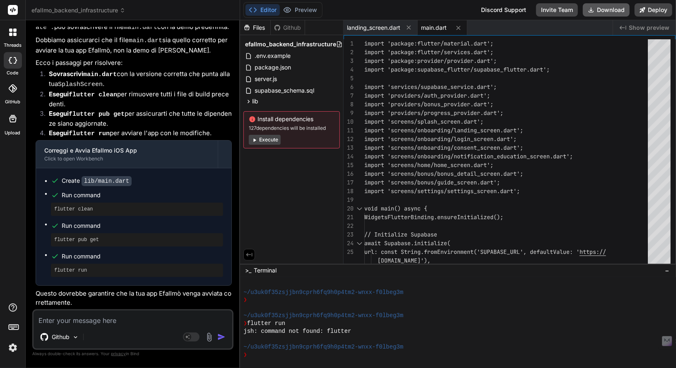
click at [603, 10] on button "Download" at bounding box center [606, 9] width 47 height 13
drag, startPoint x: 61, startPoint y: 182, endPoint x: 134, endPoint y: 178, distance: 73.0
click at [134, 178] on div "Create lib/main.dart" at bounding box center [137, 181] width 172 height 9
click at [127, 183] on code "lib/main.dart" at bounding box center [107, 181] width 50 height 10
drag, startPoint x: 63, startPoint y: 180, endPoint x: 138, endPoint y: 177, distance: 75.0
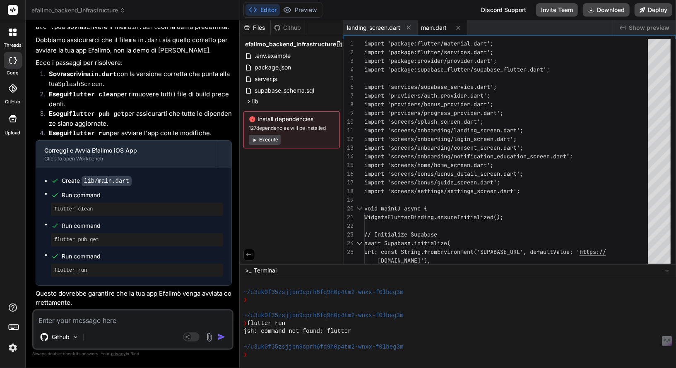
click at [139, 177] on div "Create lib/main.dart Run command flutter clean Run command flutter pub get Run …" at bounding box center [133, 226] width 195 height 117
drag, startPoint x: 130, startPoint y: 184, endPoint x: 58, endPoint y: 180, distance: 72.5
click at [58, 180] on div "Create lib/main.dart" at bounding box center [137, 181] width 172 height 9
copy div "Create lib/main.dart"
click at [144, 316] on textarea at bounding box center [133, 318] width 199 height 15
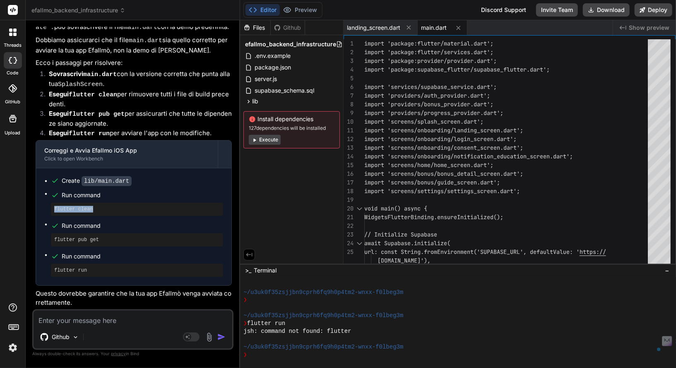
drag, startPoint x: 116, startPoint y: 207, endPoint x: 48, endPoint y: 209, distance: 67.5
click at [48, 209] on ul "Create lib/main.dart Run command flutter clean Run command flutter pub get Run …" at bounding box center [133, 227] width 179 height 101
copy pre "flutter clean"
drag, startPoint x: 108, startPoint y: 240, endPoint x: 38, endPoint y: 237, distance: 69.6
click at [38, 237] on div "Create lib/main.dart Run command flutter clean Run command flutter pub get Run …" at bounding box center [133, 226] width 195 height 117
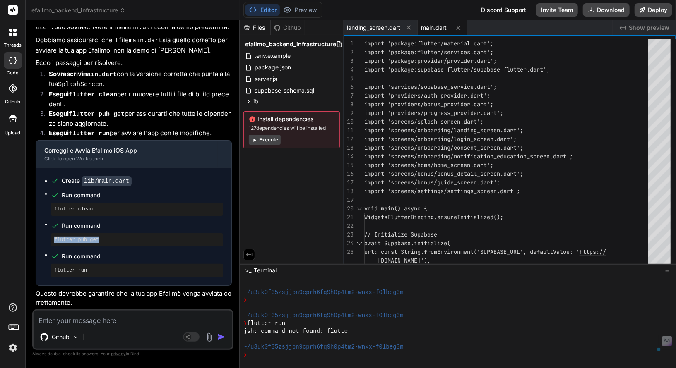
copy pre "flutter pub get"
drag, startPoint x: 109, startPoint y: 269, endPoint x: 44, endPoint y: 267, distance: 65.0
click at [44, 267] on ul "Create lib/main.dart Run command flutter clean Run command flutter pub get Run …" at bounding box center [133, 227] width 179 height 101
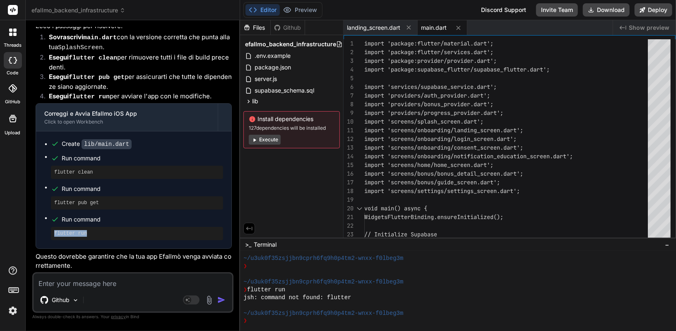
scroll to position [406, 0]
click at [97, 282] on textarea at bounding box center [133, 281] width 199 height 15
paste textarea "Loremipsu dolorsitamet... Consectetur adipisci... elitseddoe 2.9.4 (9.0.9 tempo…"
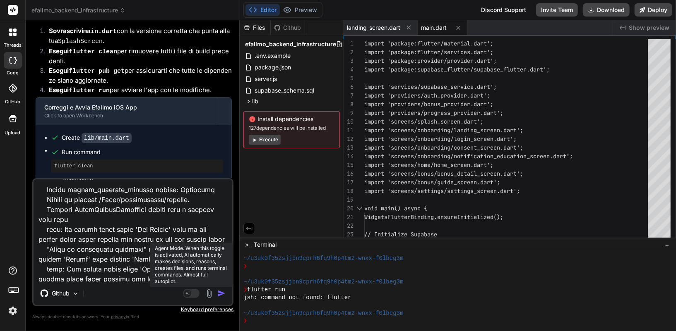
click at [189, 293] on icon at bounding box center [188, 293] width 4 height 4
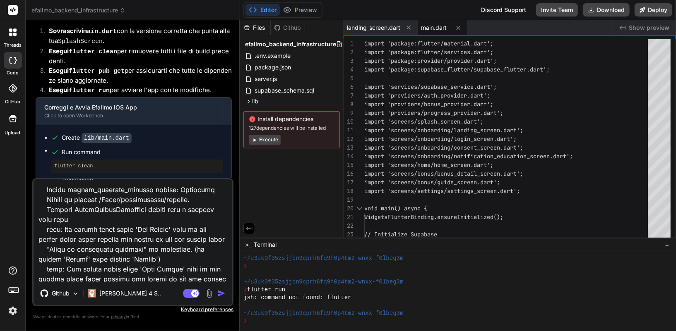
click at [222, 297] on img "button" at bounding box center [221, 294] width 8 height 8
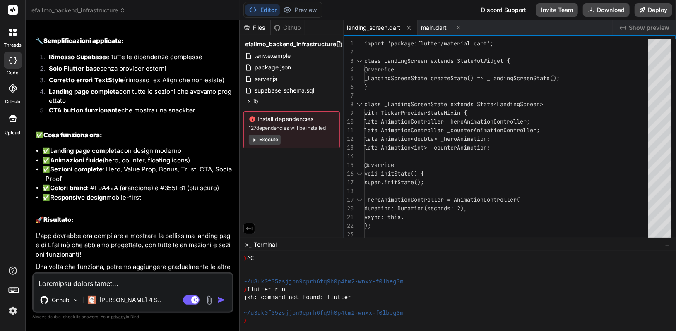
scroll to position [11223, 0]
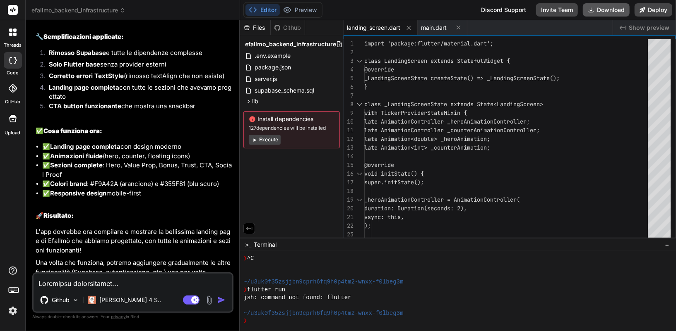
click at [604, 7] on button "Download" at bounding box center [606, 9] width 47 height 13
click at [79, 283] on textarea at bounding box center [133, 281] width 199 height 15
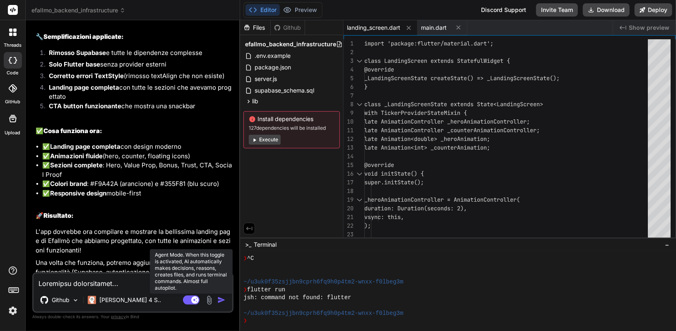
click at [184, 300] on rect at bounding box center [191, 300] width 17 height 9
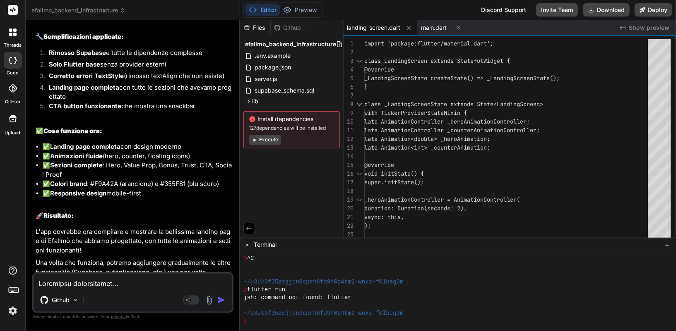
click at [133, 284] on textarea at bounding box center [133, 281] width 199 height 15
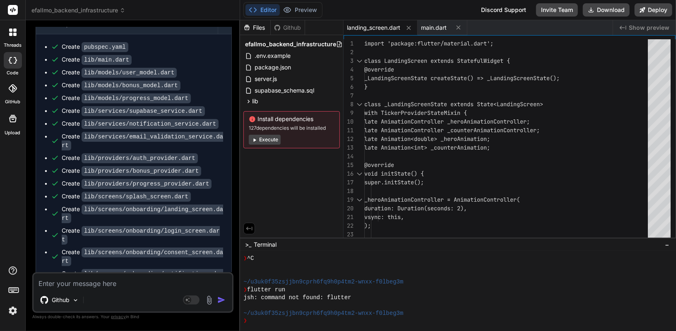
scroll to position [0, 0]
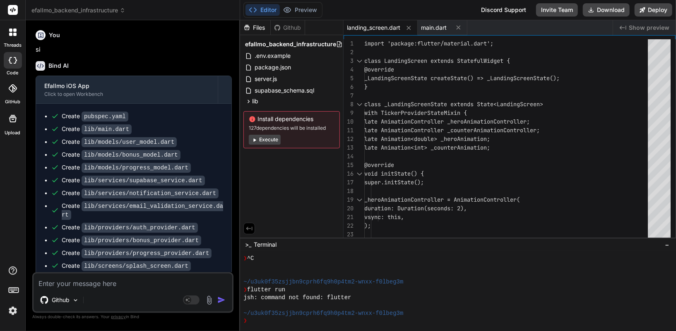
click at [14, 39] on div at bounding box center [12, 32] width 17 height 17
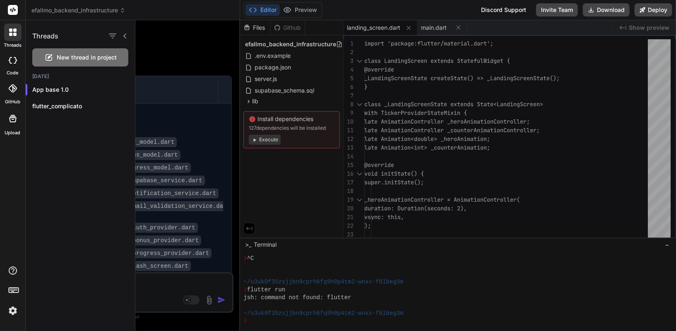
click at [101, 51] on div "New thread in project" at bounding box center [80, 57] width 96 height 18
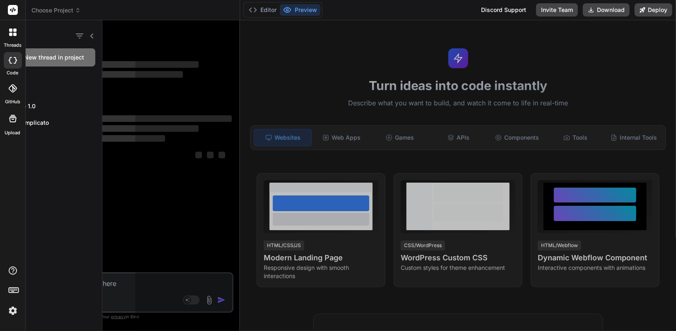
scroll to position [625, 0]
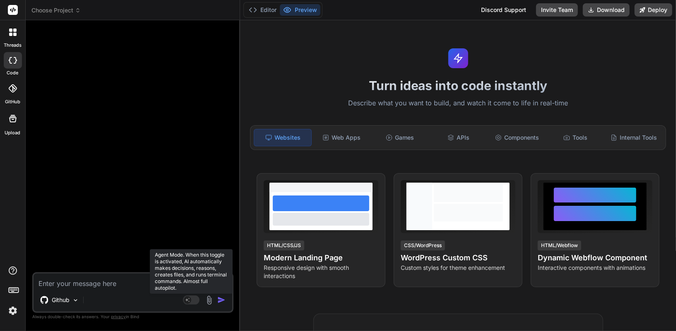
click at [194, 300] on rect at bounding box center [191, 300] width 17 height 9
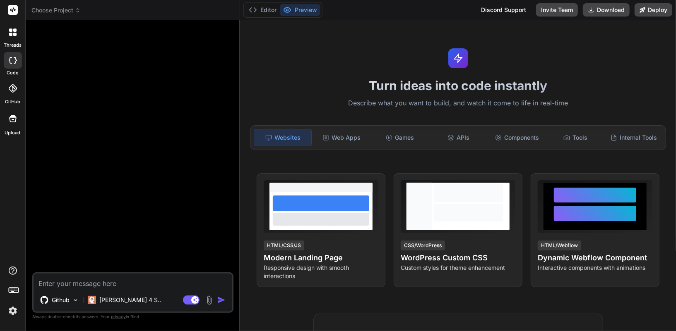
click at [102, 283] on textarea at bounding box center [133, 281] width 199 height 15
paste textarea "Loremips! Do sitame co adipis elitsedd eiu tempori ut lab etdolorema aliquae ad…"
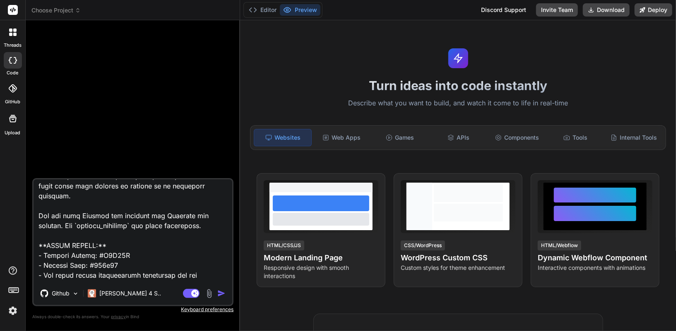
scroll to position [0, 0]
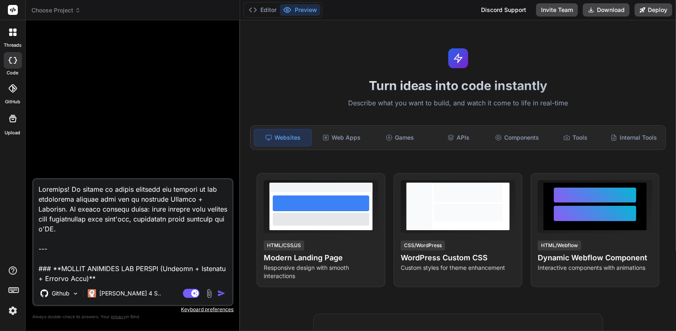
drag, startPoint x: 78, startPoint y: 244, endPoint x: 35, endPoint y: 180, distance: 77.6
click at [35, 180] on div "Github Claude 4 S.. Agent Mode. When this toggle is activated, AI automatically…" at bounding box center [132, 242] width 201 height 128
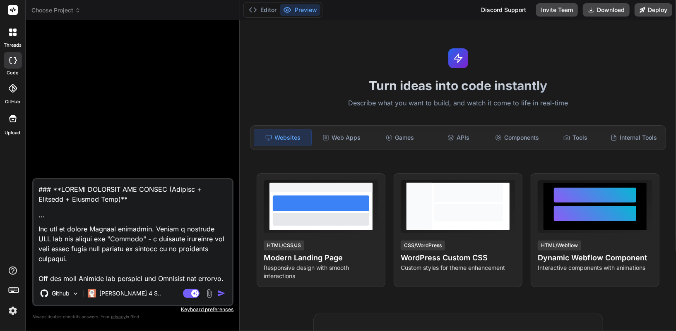
drag, startPoint x: 67, startPoint y: 235, endPoint x: 32, endPoint y: 194, distance: 53.7
click at [32, 194] on div "Github Claude 4 S.. Agent Mode. When this toggle is activated, AI automatically…" at bounding box center [132, 242] width 201 height 128
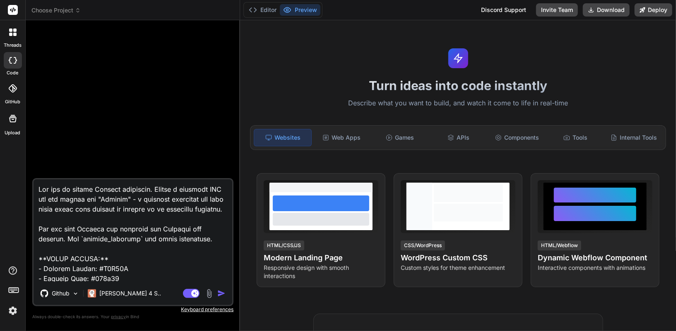
click at [39, 197] on textarea at bounding box center [133, 231] width 199 height 103
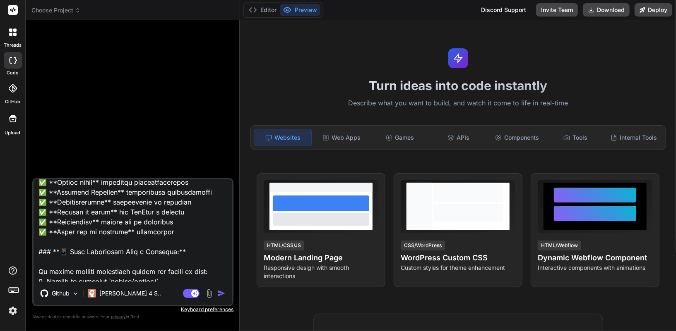
scroll to position [2606, 0]
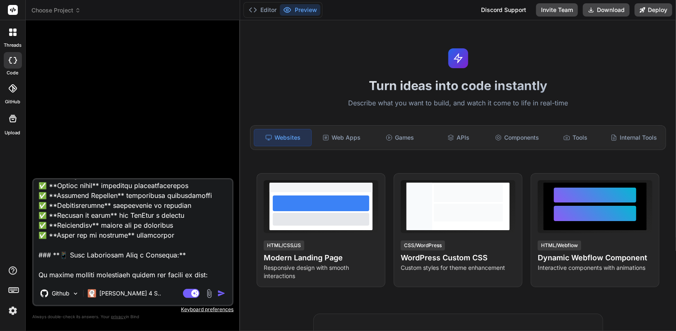
drag, startPoint x: 183, startPoint y: 262, endPoint x: 37, endPoint y: 226, distance: 150.5
click at [37, 226] on textarea at bounding box center [133, 231] width 199 height 103
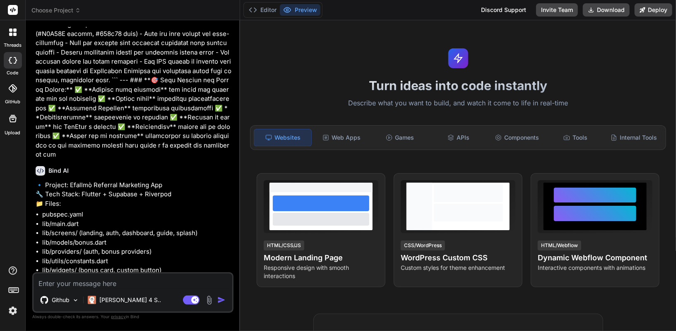
scroll to position [992, 0]
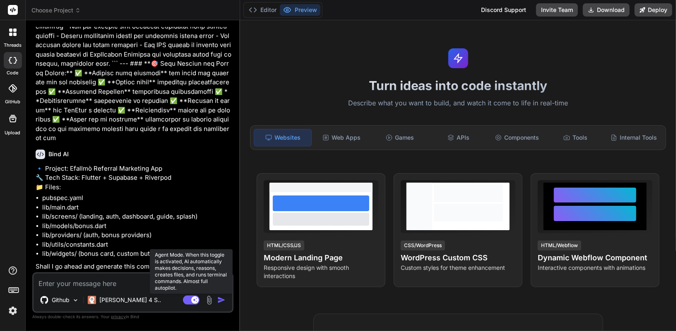
click at [190, 303] on rect at bounding box center [191, 300] width 17 height 9
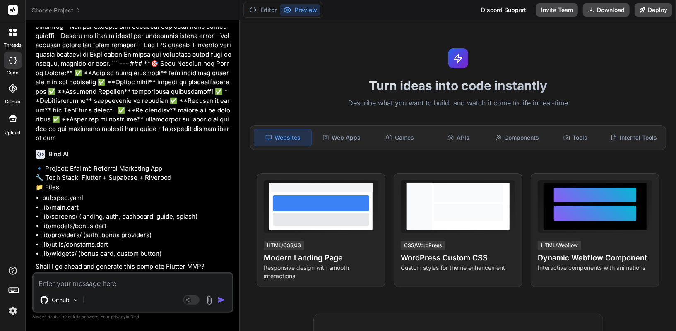
click at [124, 284] on textarea at bounding box center [133, 281] width 199 height 15
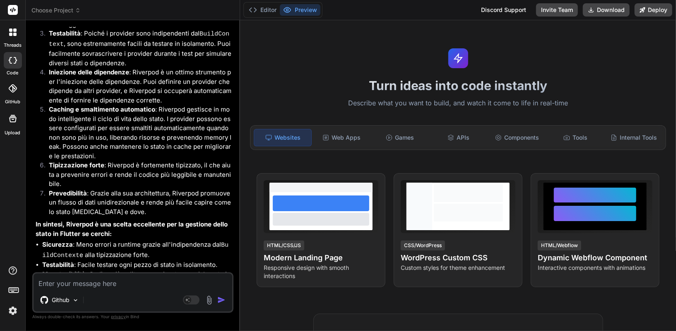
scroll to position [1511, 0]
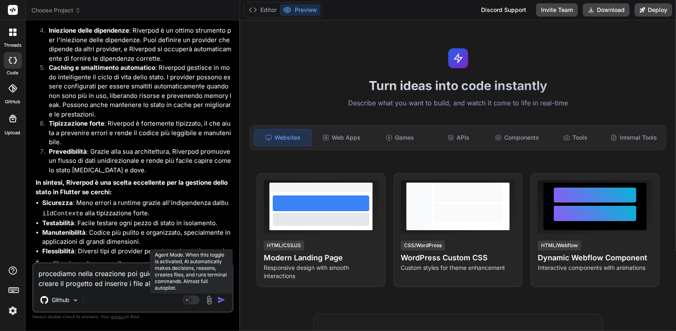
click at [192, 299] on rect at bounding box center [191, 300] width 17 height 9
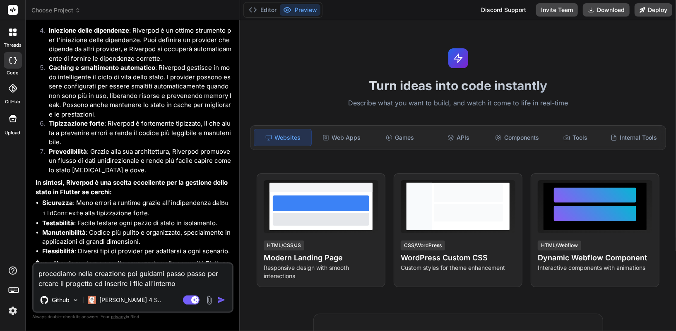
click at [222, 302] on img "button" at bounding box center [221, 300] width 8 height 8
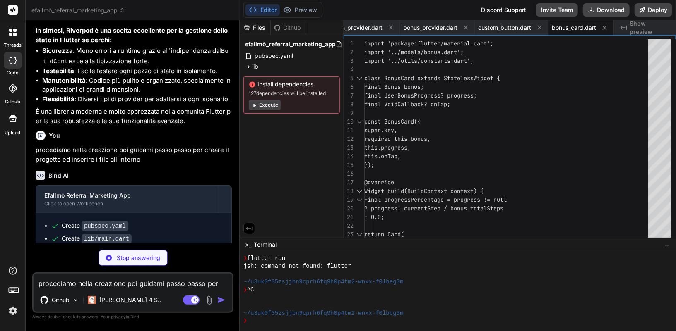
scroll to position [0, 306]
